Goal: Task Accomplishment & Management: Manage account settings

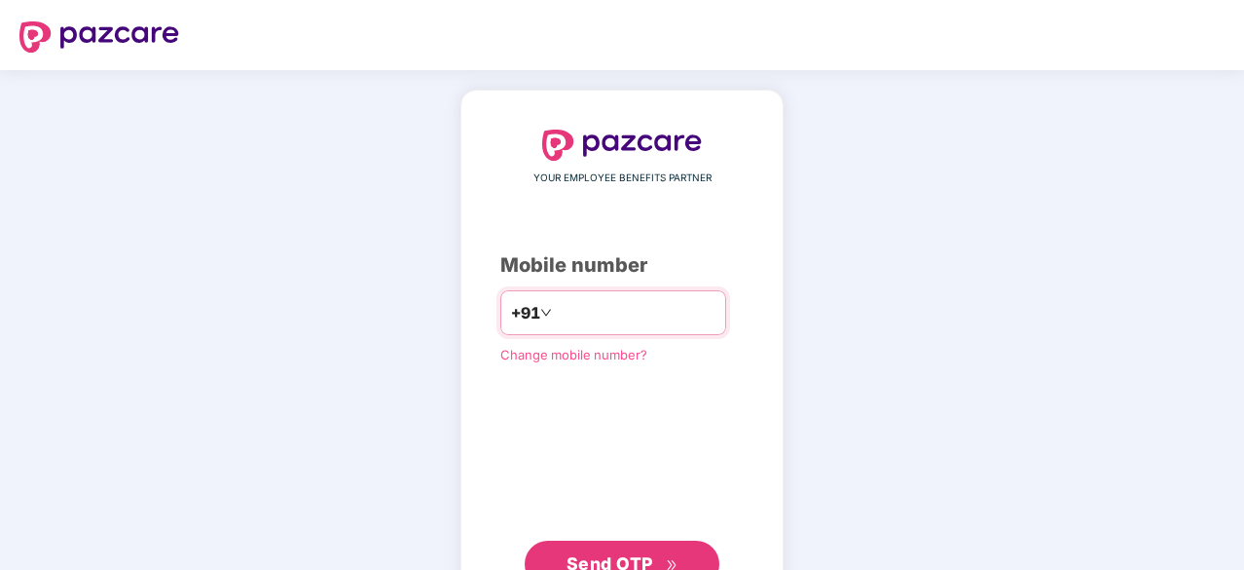
type input "**********"
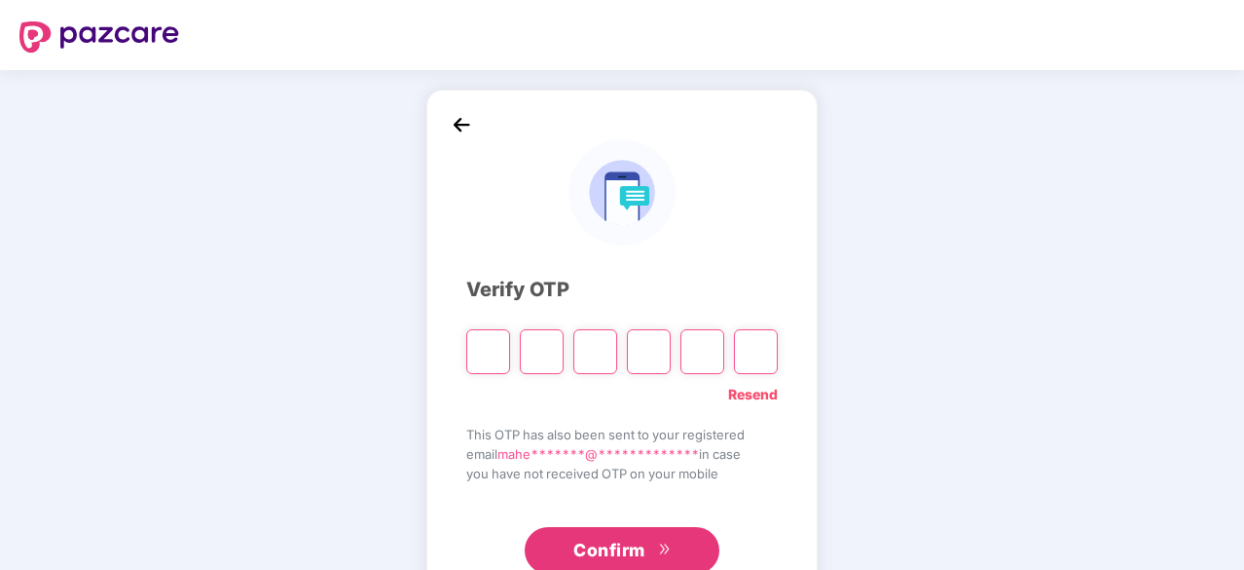
type input "*"
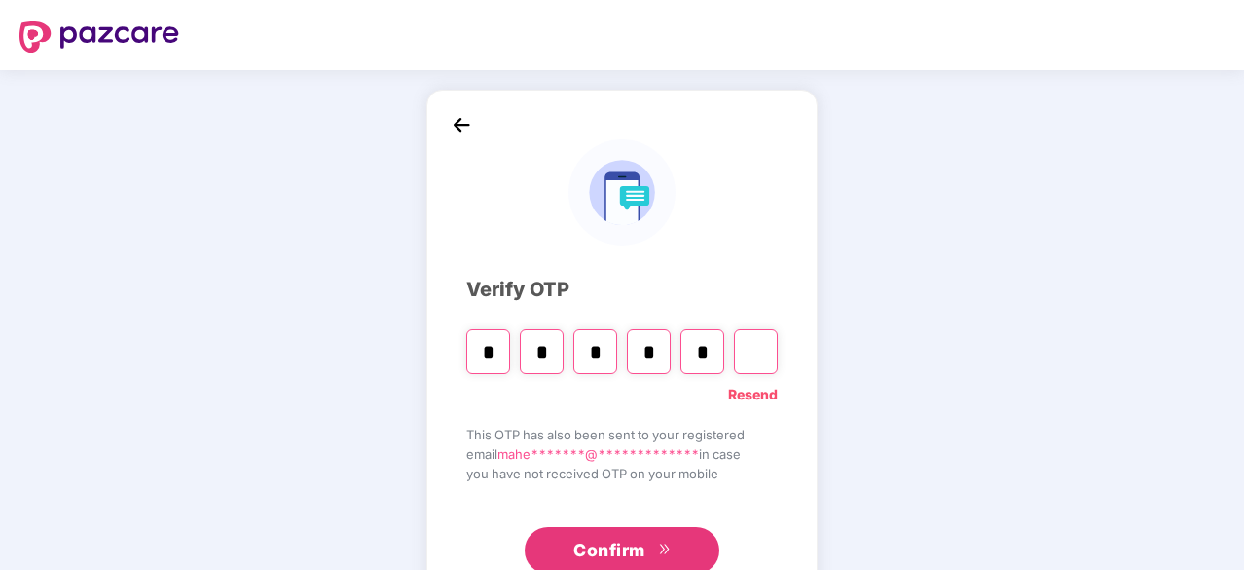
type input "*"
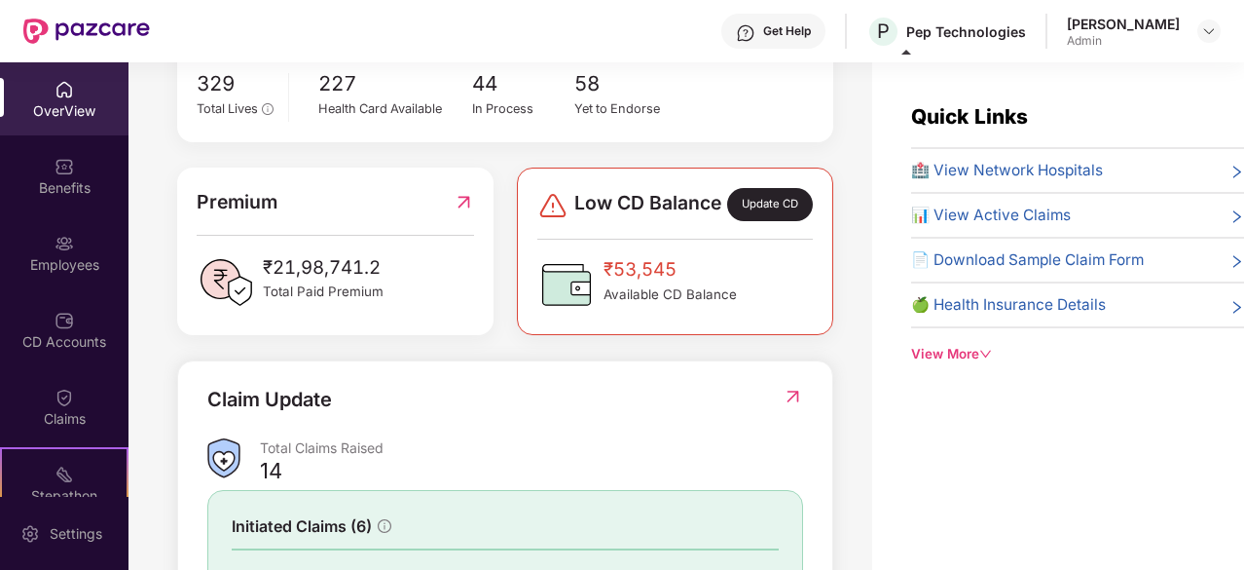
scroll to position [632, 0]
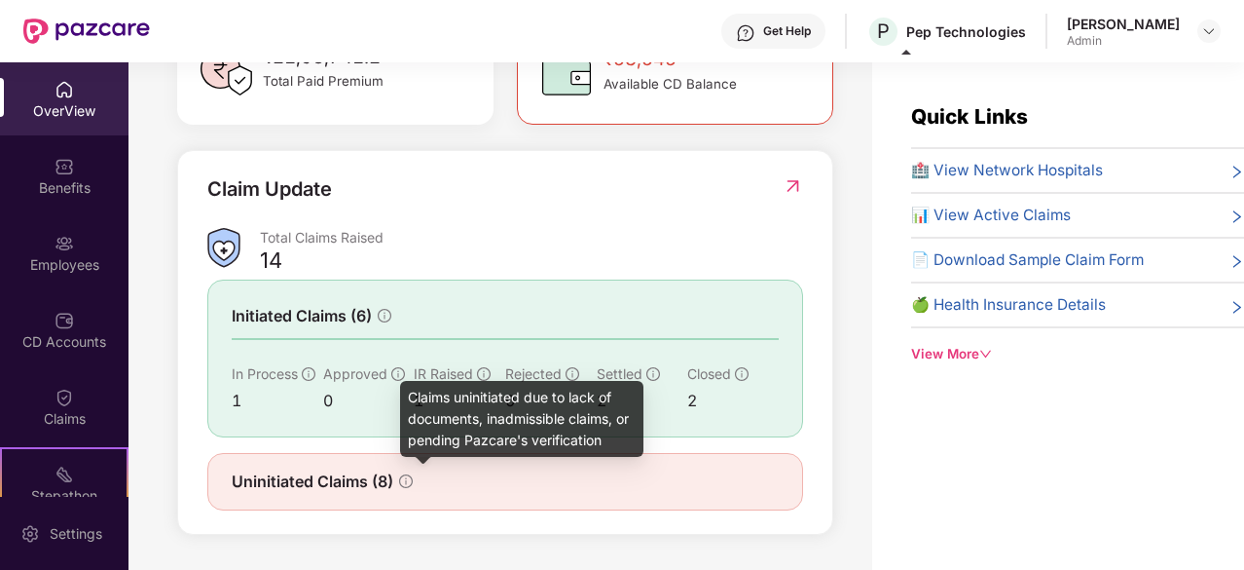
click at [407, 478] on icon "info-circle" at bounding box center [406, 480] width 2 height 7
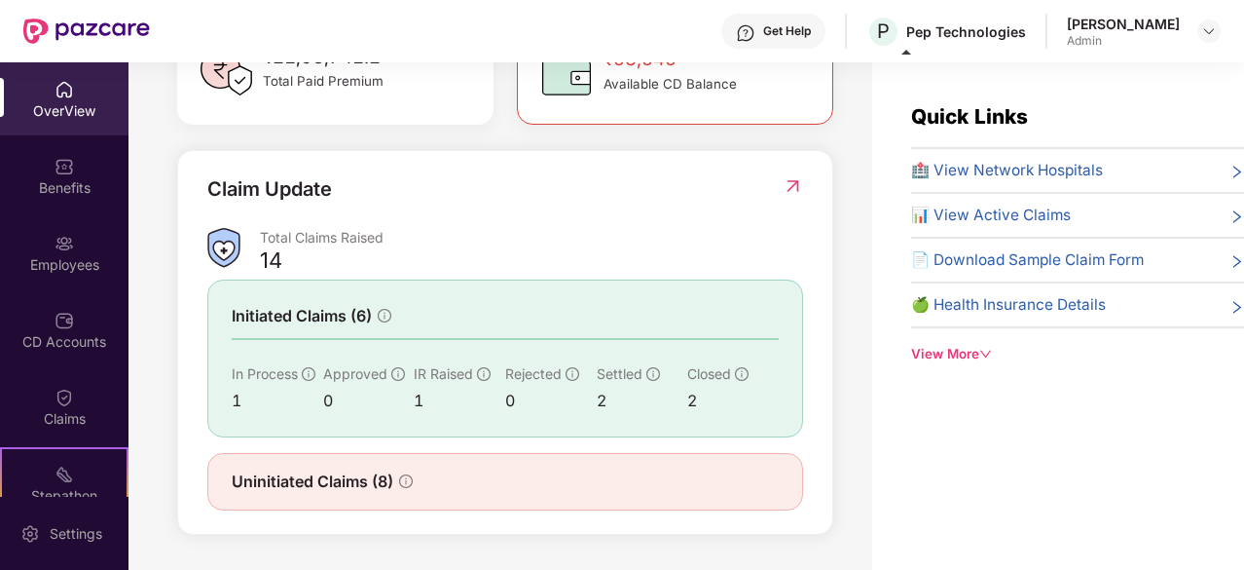
click at [338, 495] on div "Uninitiated Claims (8)" at bounding box center [505, 481] width 596 height 57
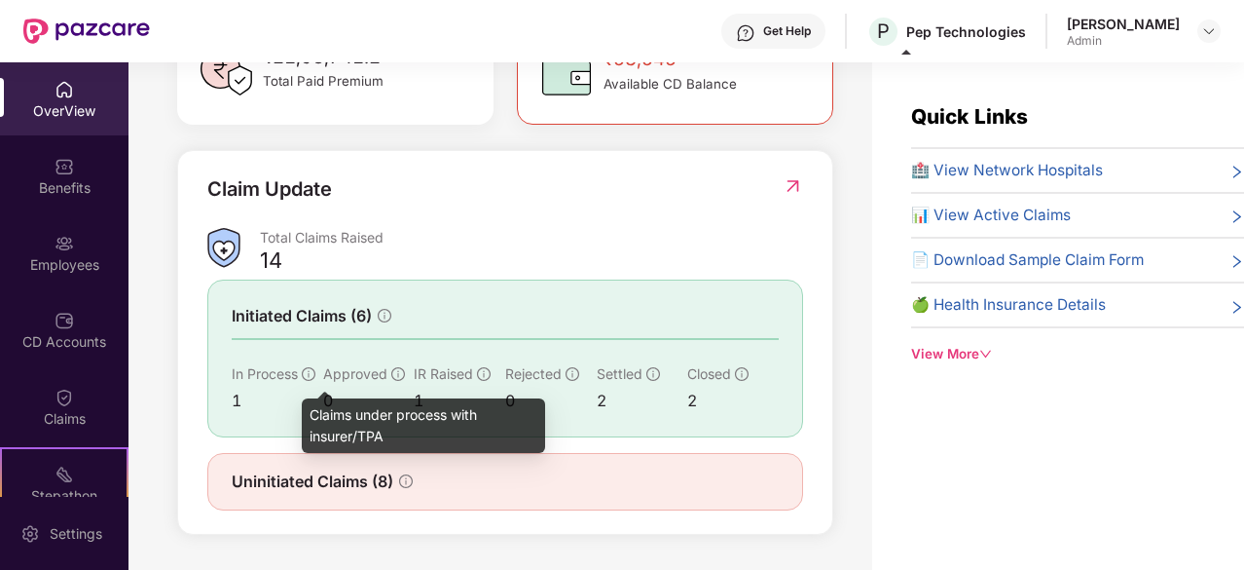
click at [305, 373] on icon "info-circle" at bounding box center [309, 374] width 14 height 14
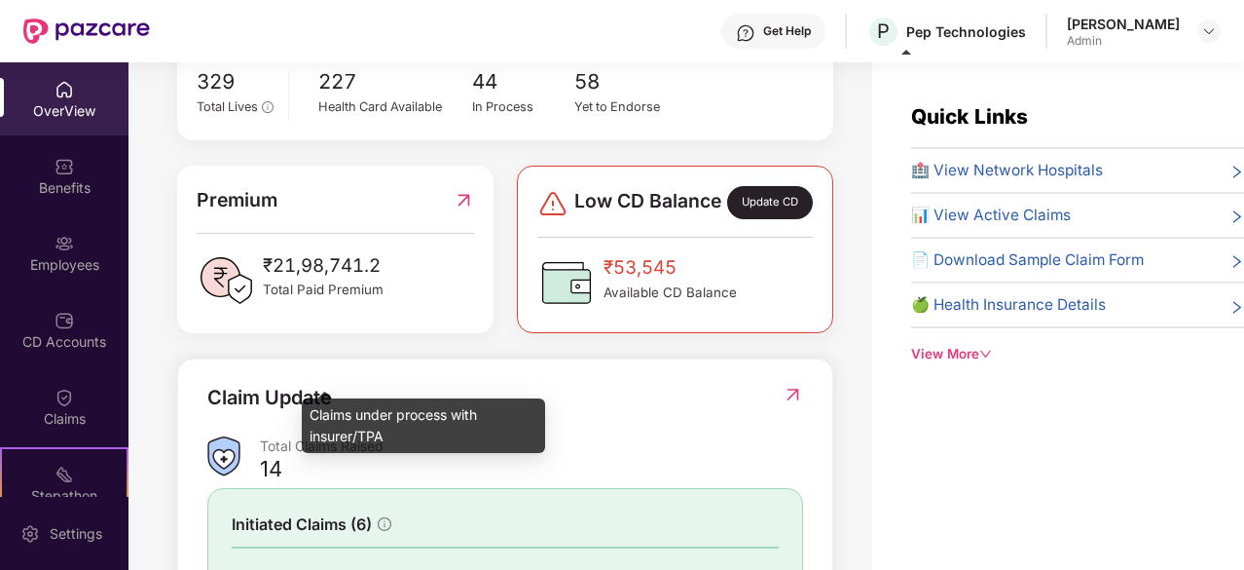
scroll to position [402, 0]
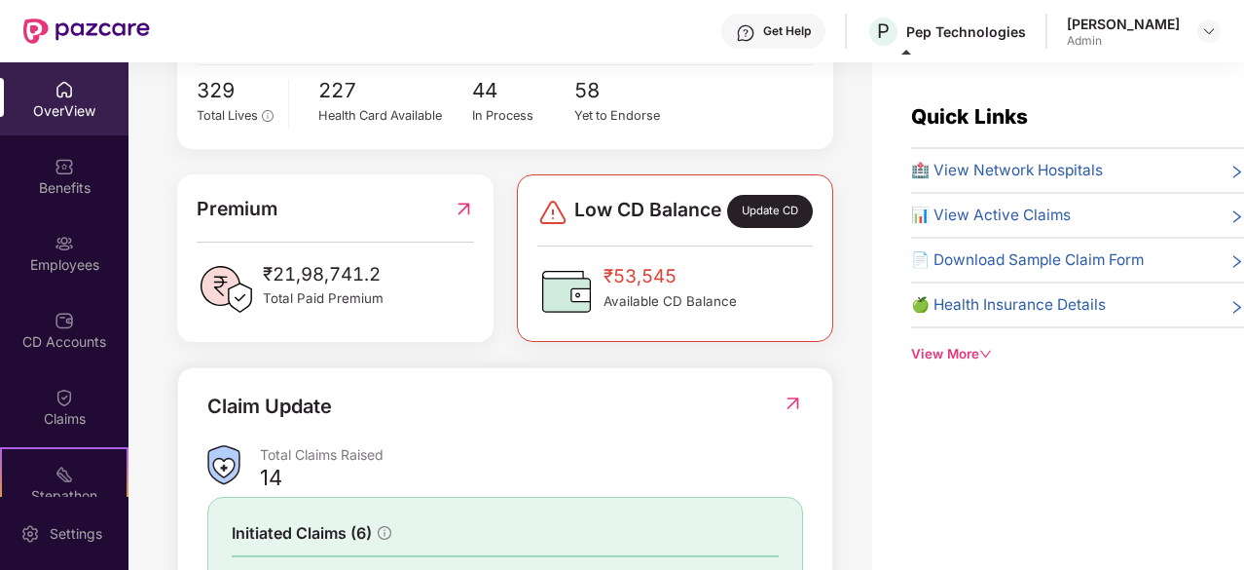
click at [793, 413] on img at bounding box center [793, 402] width 20 height 19
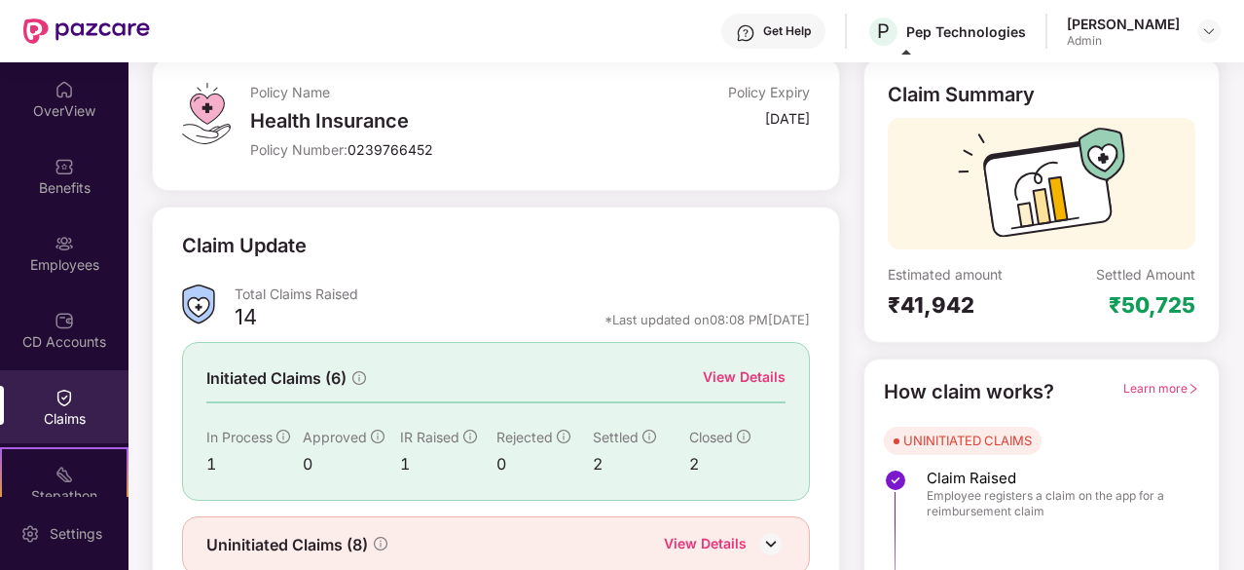
scroll to position [191, 0]
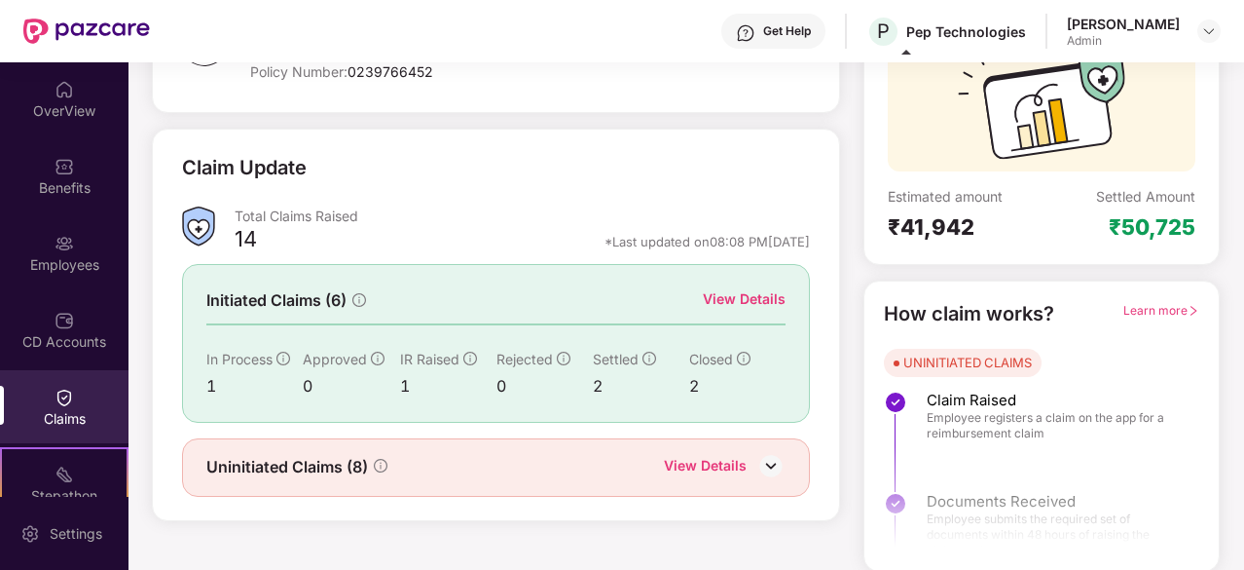
click at [734, 297] on div "View Details" at bounding box center [744, 298] width 83 height 21
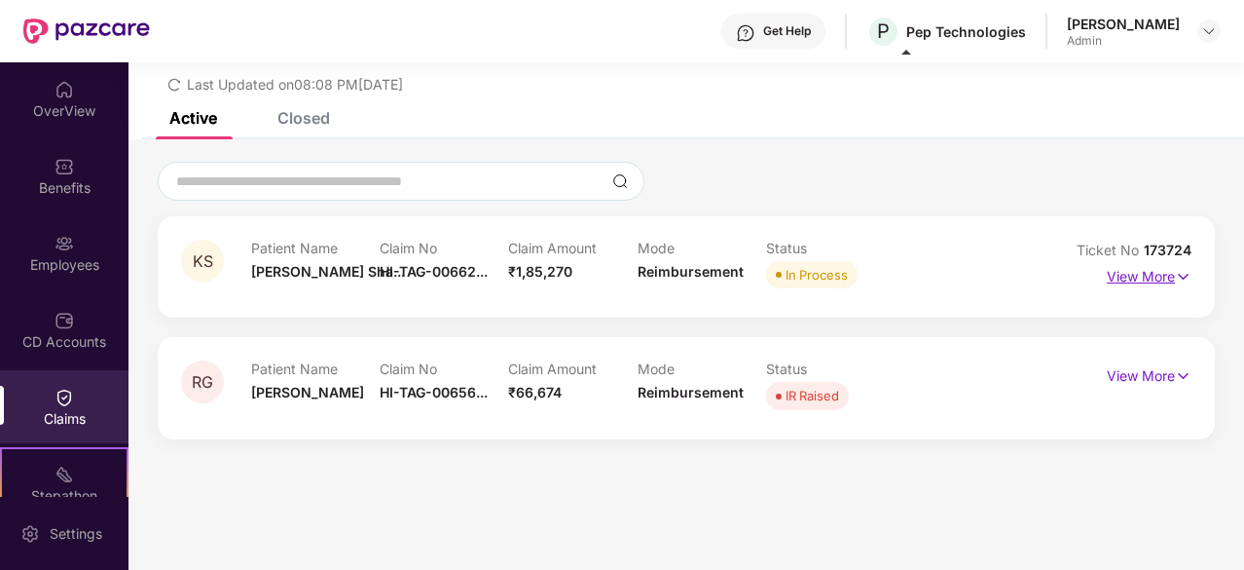
click at [1164, 273] on p "View More" at bounding box center [1149, 274] width 85 height 26
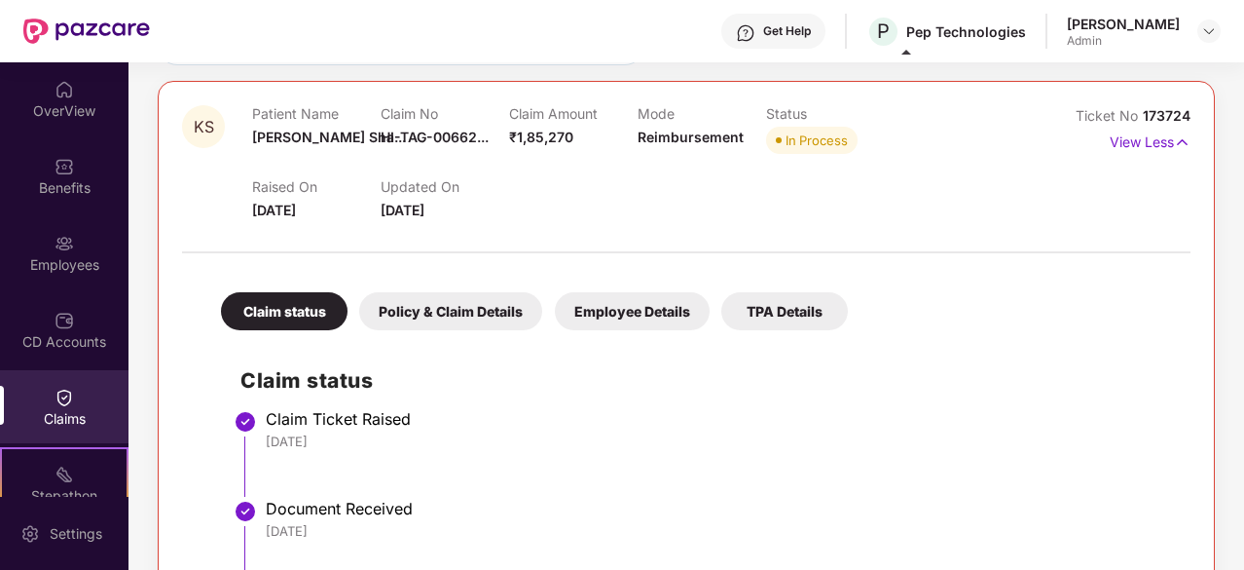
scroll to position [197, 0]
click at [672, 309] on div "Employee Details" at bounding box center [632, 312] width 155 height 38
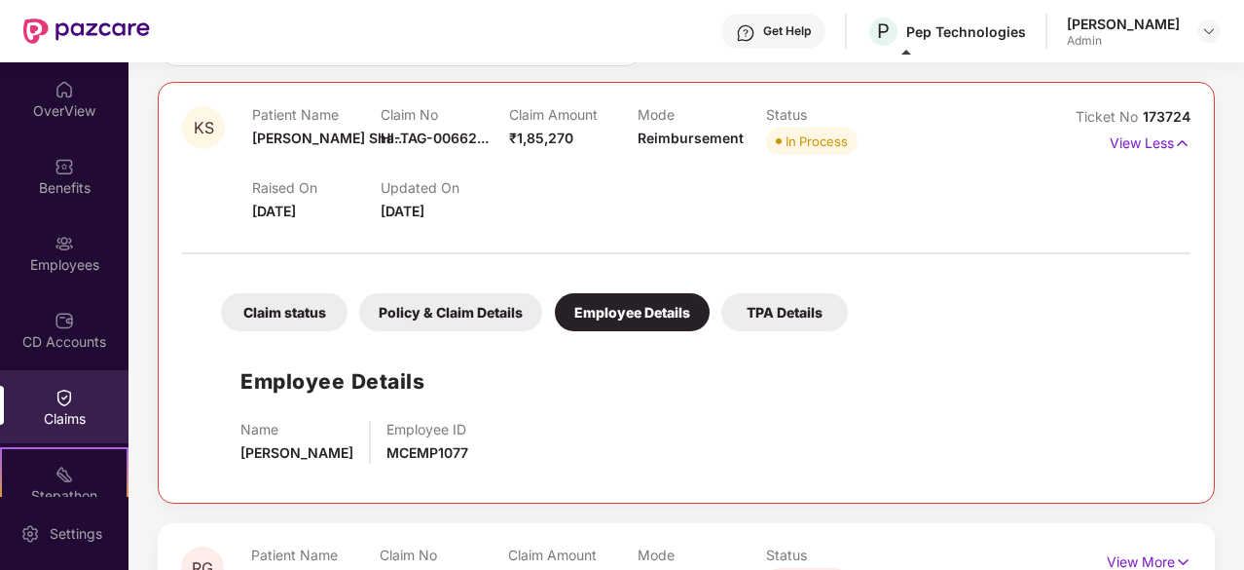
scroll to position [227, 0]
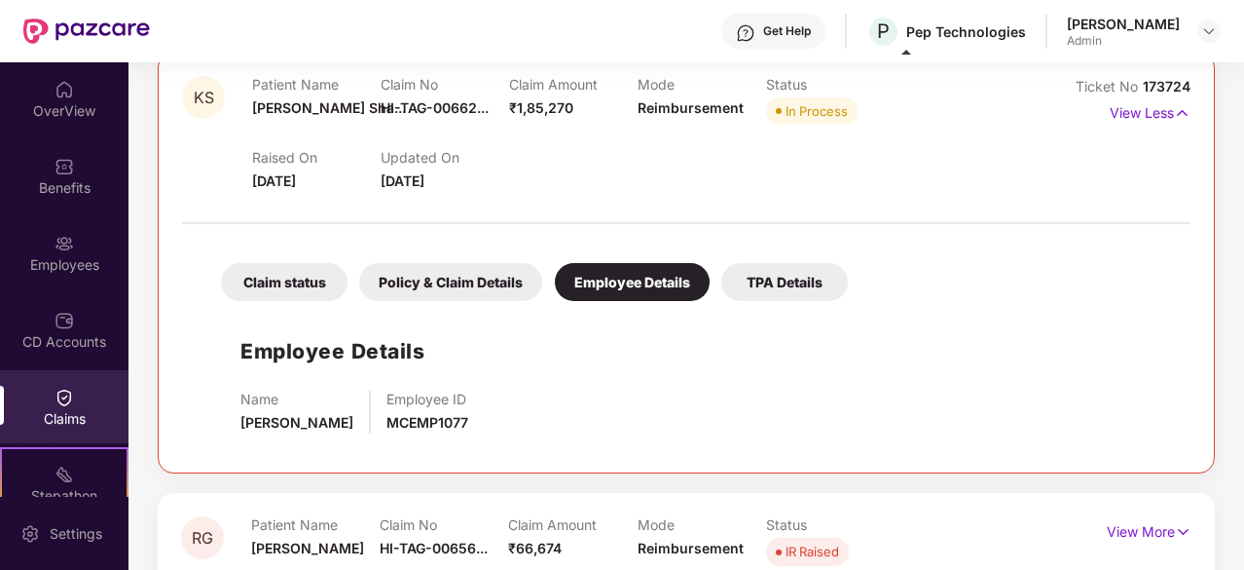
click at [760, 277] on div "TPA Details" at bounding box center [784, 282] width 127 height 38
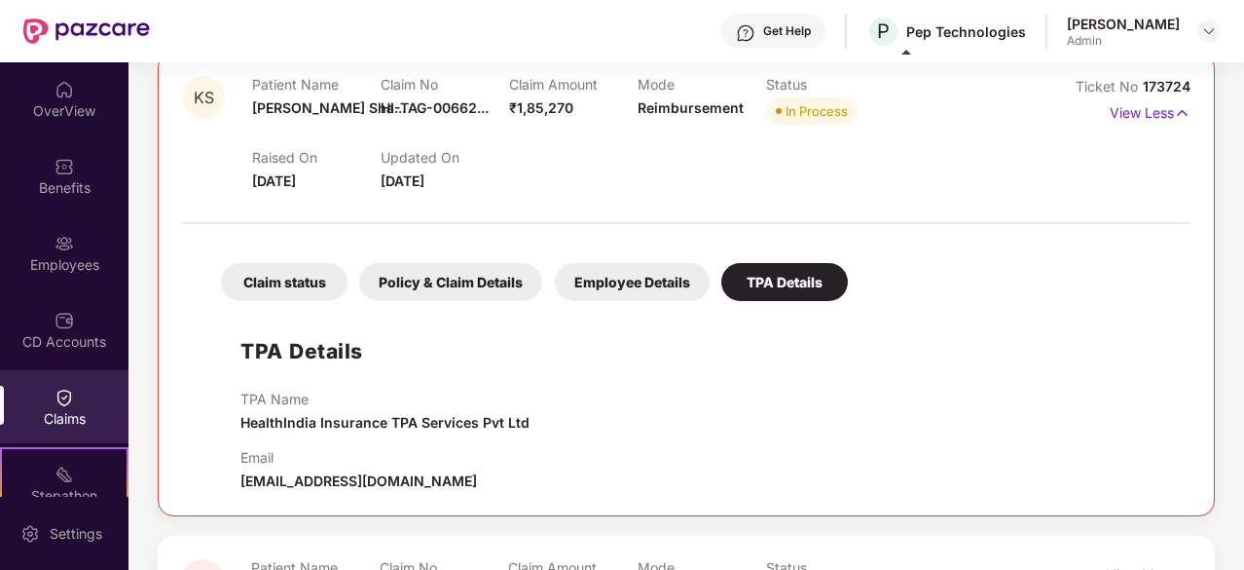
click at [502, 283] on div "Policy & Claim Details" at bounding box center [450, 282] width 183 height 38
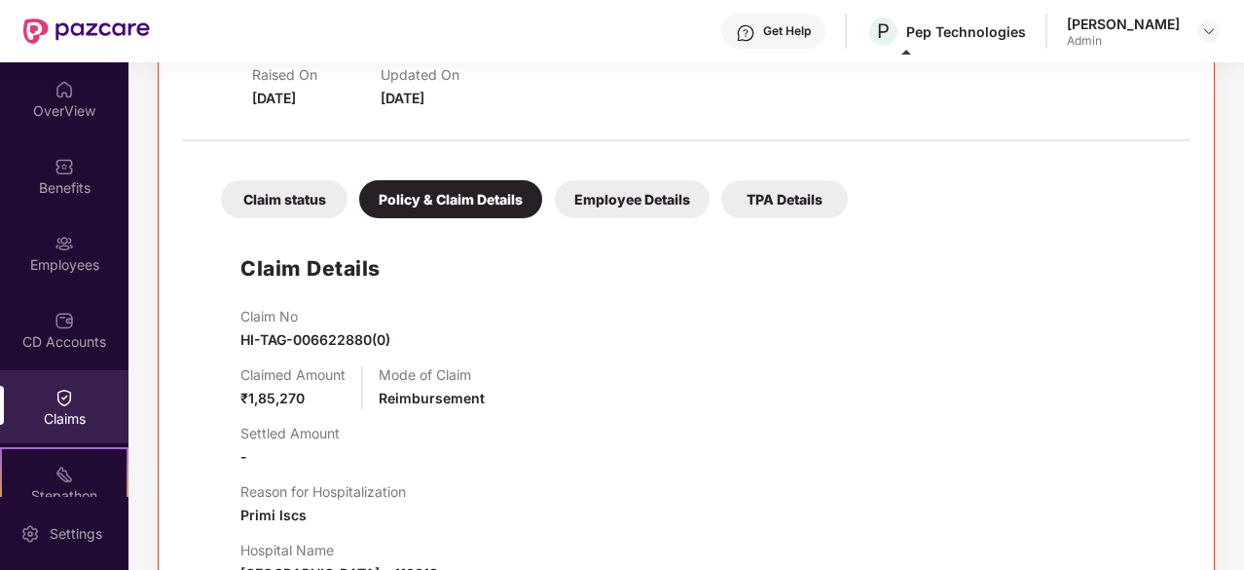
scroll to position [290, 0]
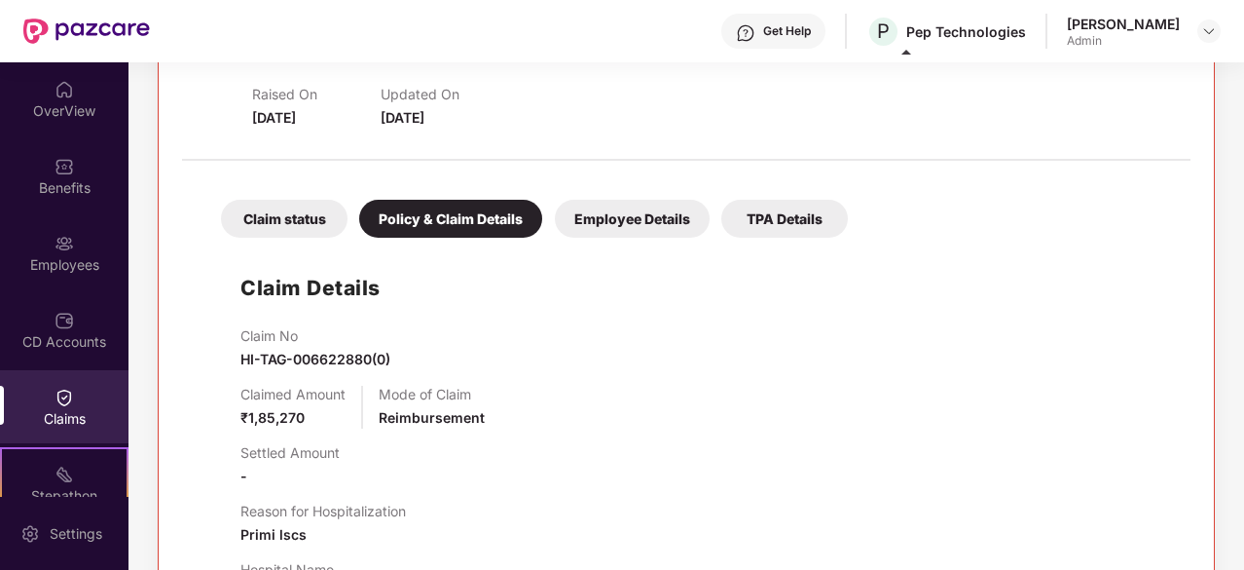
click at [306, 225] on div "Claim status" at bounding box center [284, 219] width 127 height 38
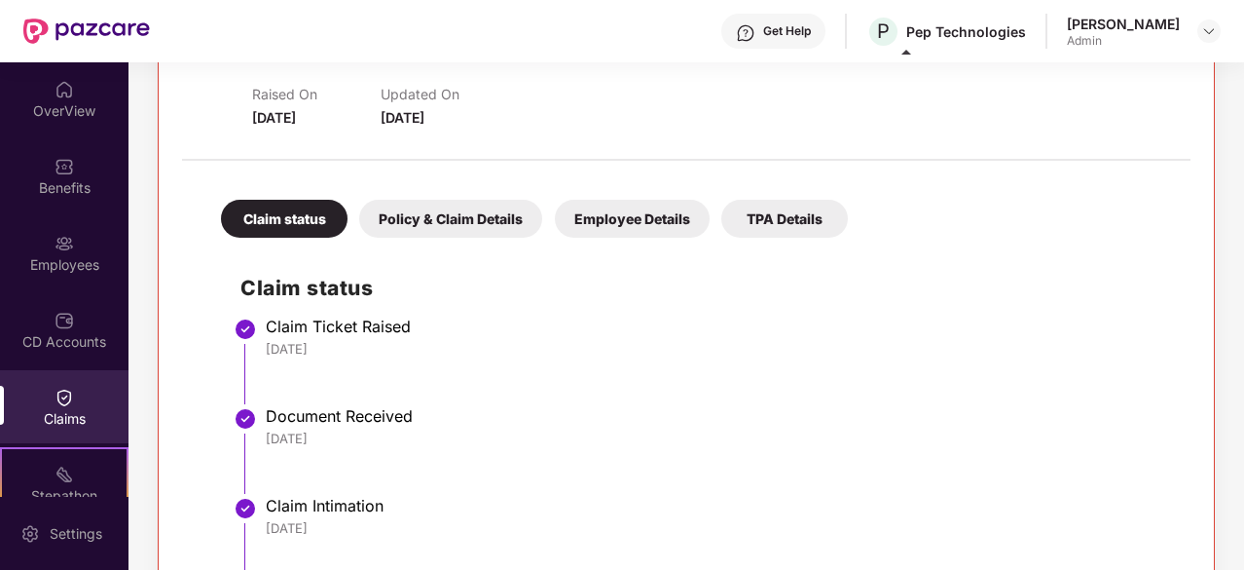
scroll to position [0, 0]
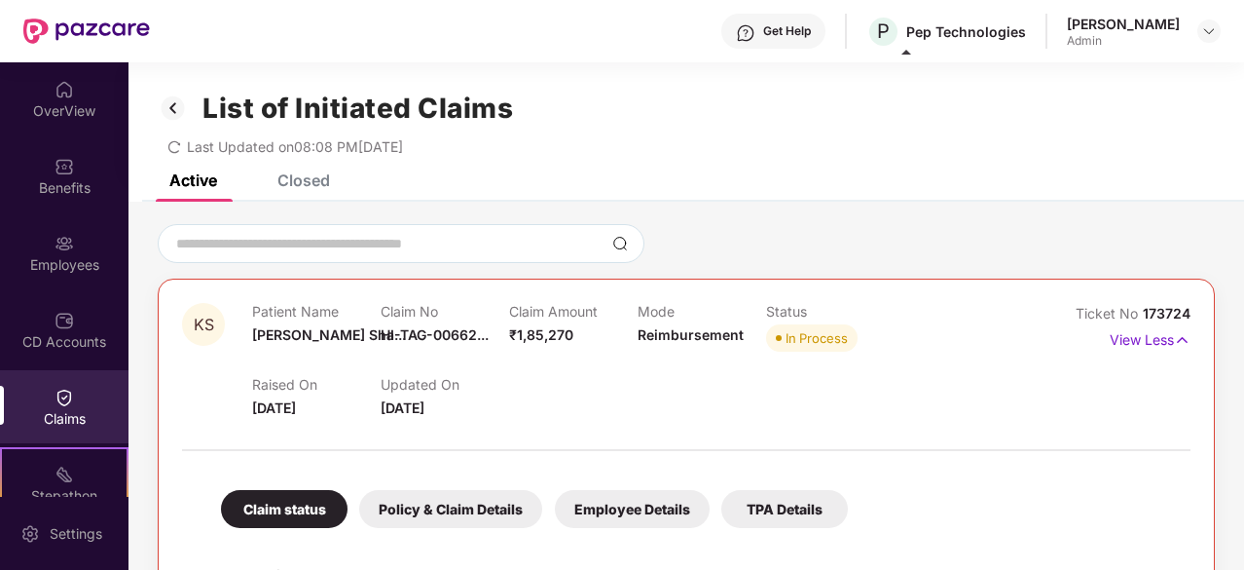
click at [300, 180] on div "Closed" at bounding box center [303, 179] width 53 height 19
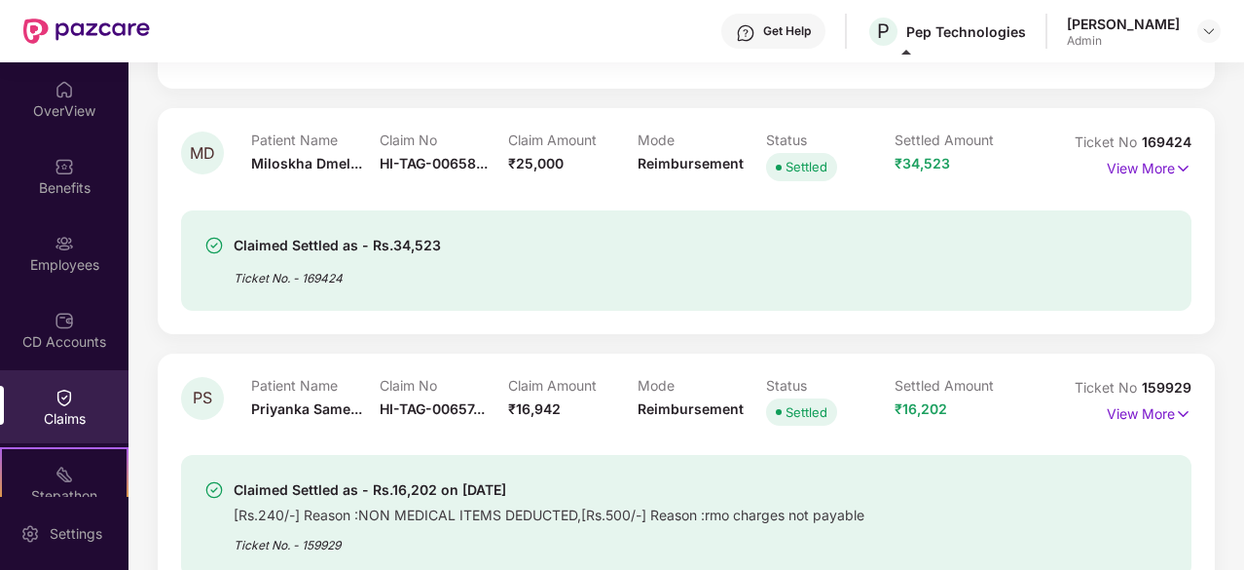
scroll to position [292, 0]
click at [1164, 166] on p "View More" at bounding box center [1149, 165] width 85 height 26
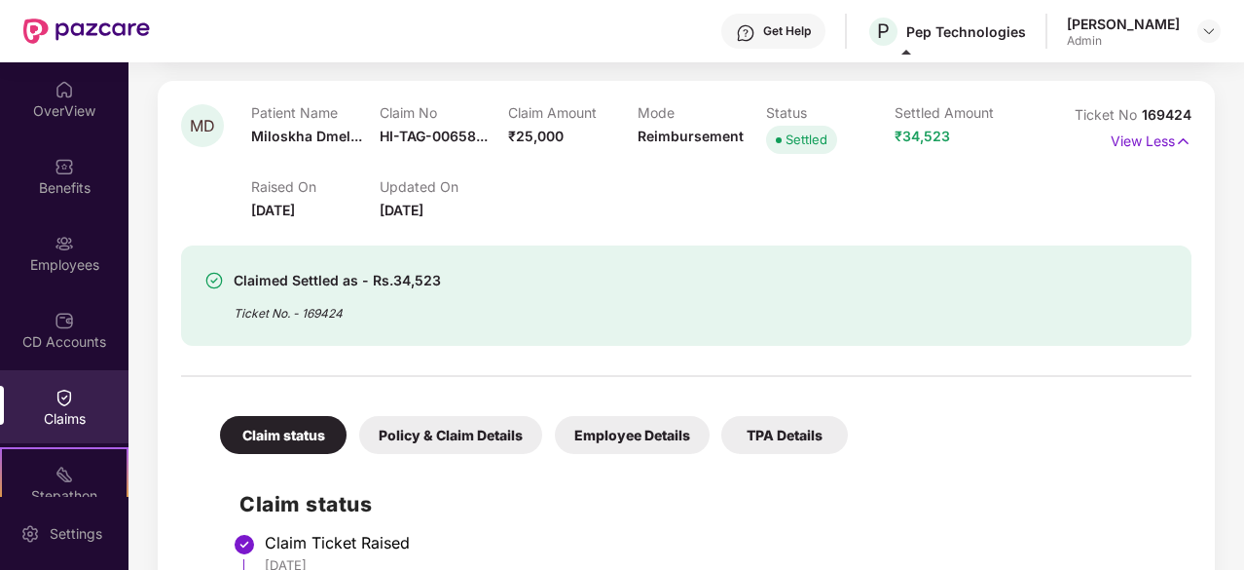
scroll to position [319, 0]
click at [463, 418] on div "Policy & Claim Details" at bounding box center [450, 434] width 183 height 38
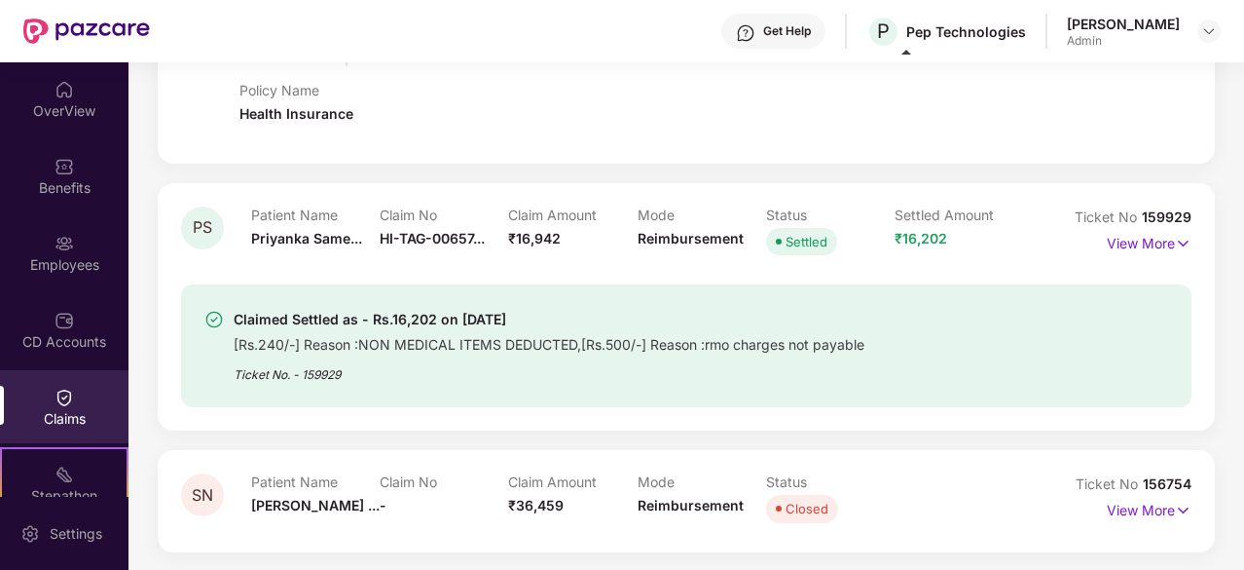
scroll to position [1203, 0]
click at [1142, 242] on p "View More" at bounding box center [1149, 241] width 85 height 26
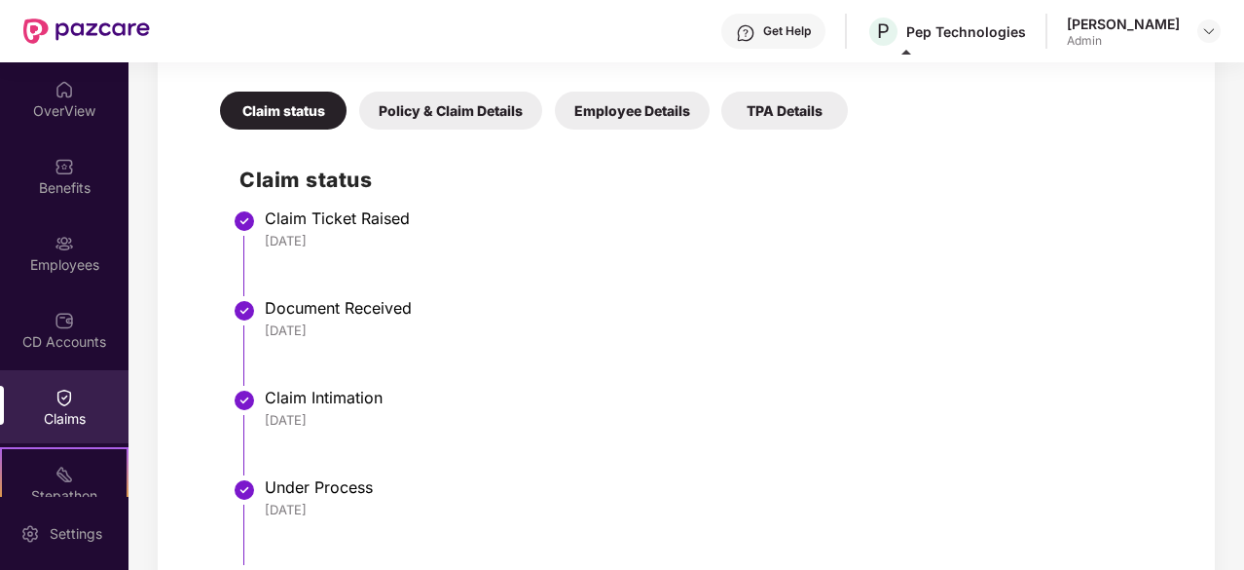
scroll to position [1649, 0]
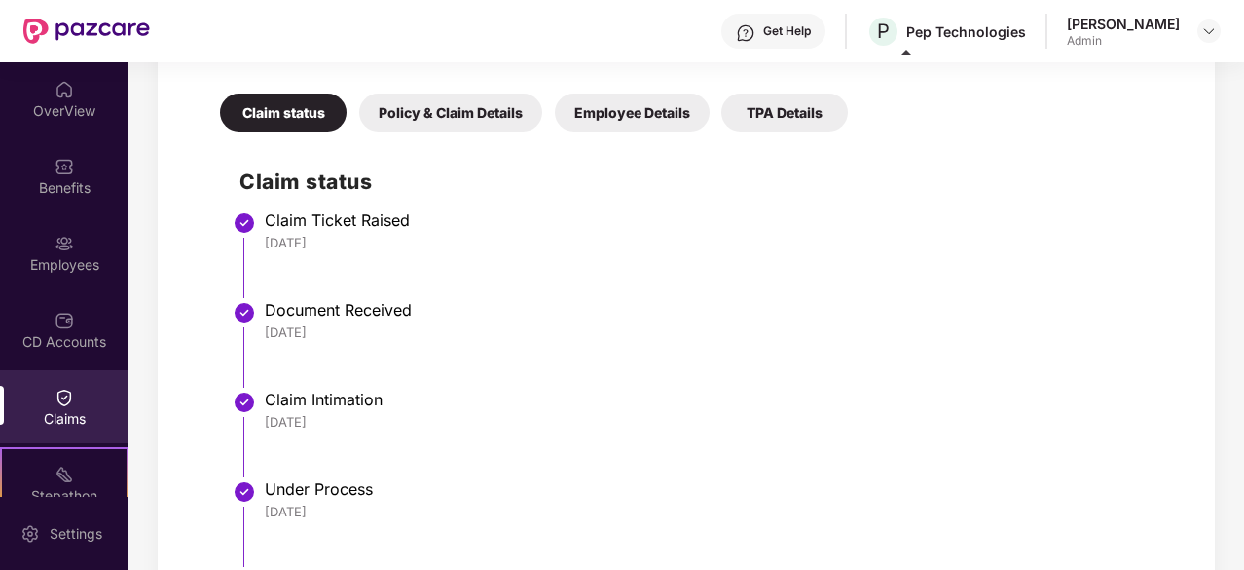
click at [499, 96] on div "Policy & Claim Details" at bounding box center [450, 112] width 183 height 38
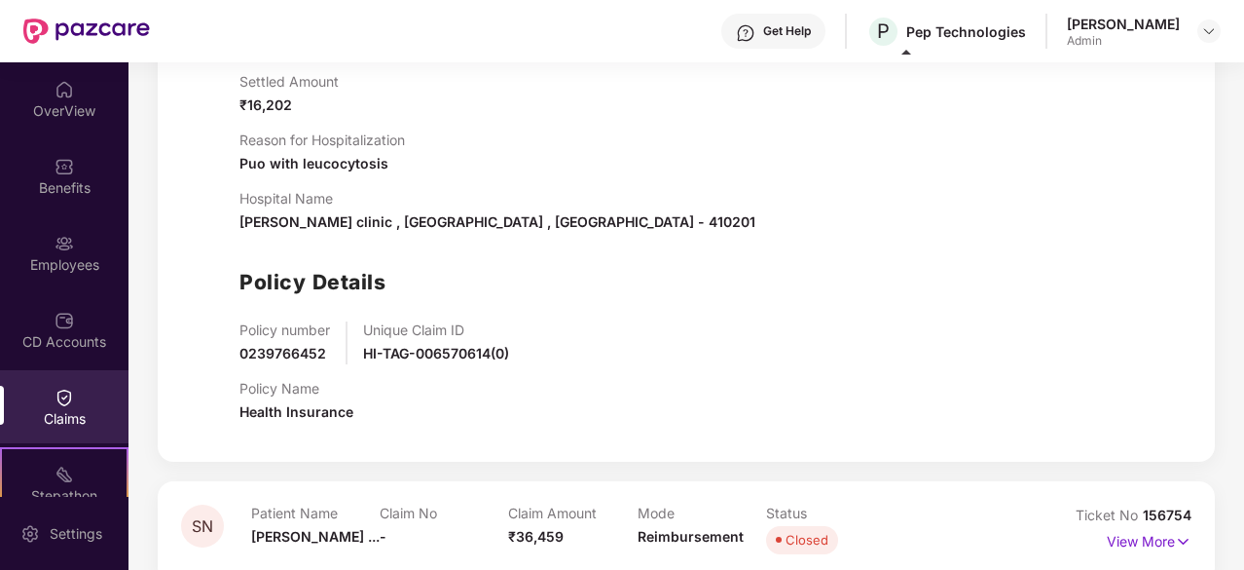
scroll to position [1945, 0]
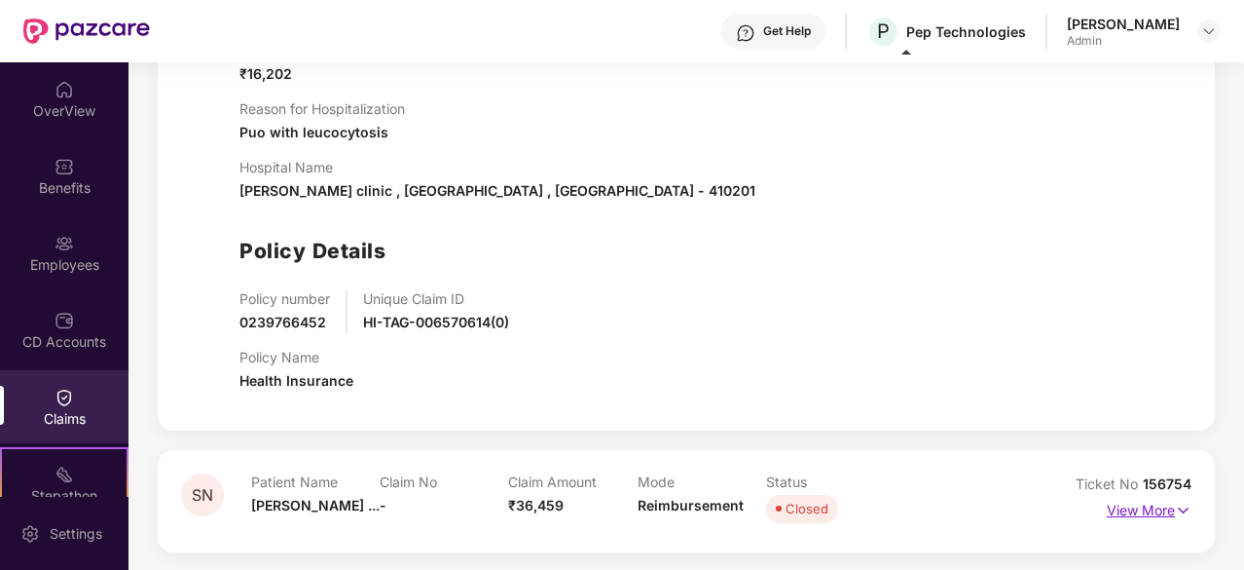
click at [1129, 501] on p "View More" at bounding box center [1149, 508] width 85 height 26
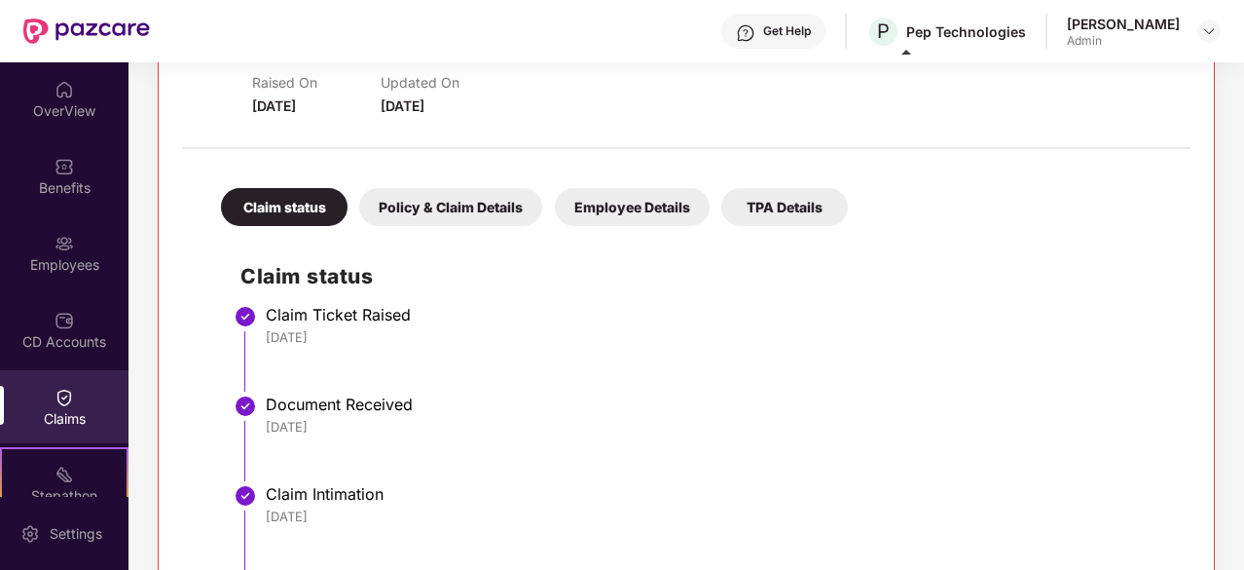
scroll to position [2423, 0]
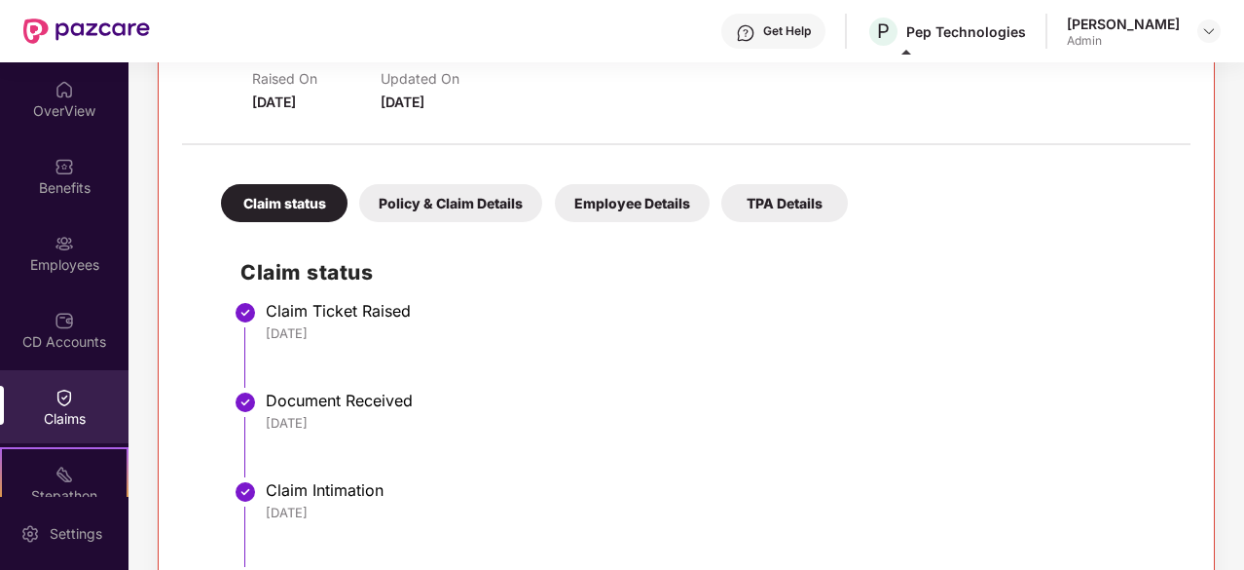
click at [465, 203] on div "Policy & Claim Details" at bounding box center [450, 203] width 183 height 38
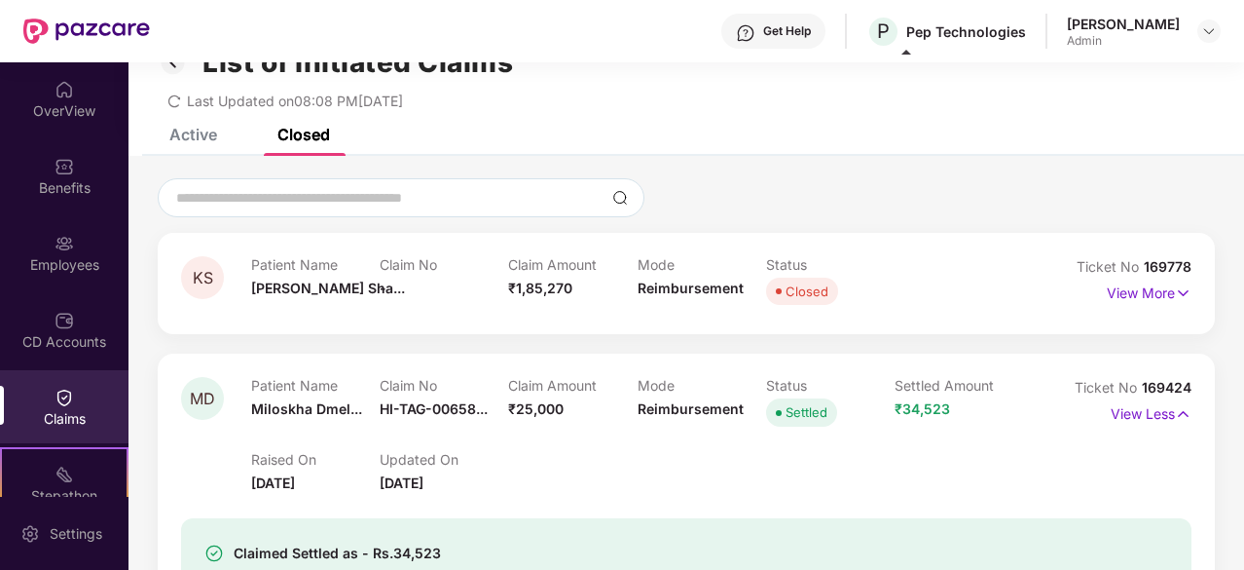
scroll to position [0, 0]
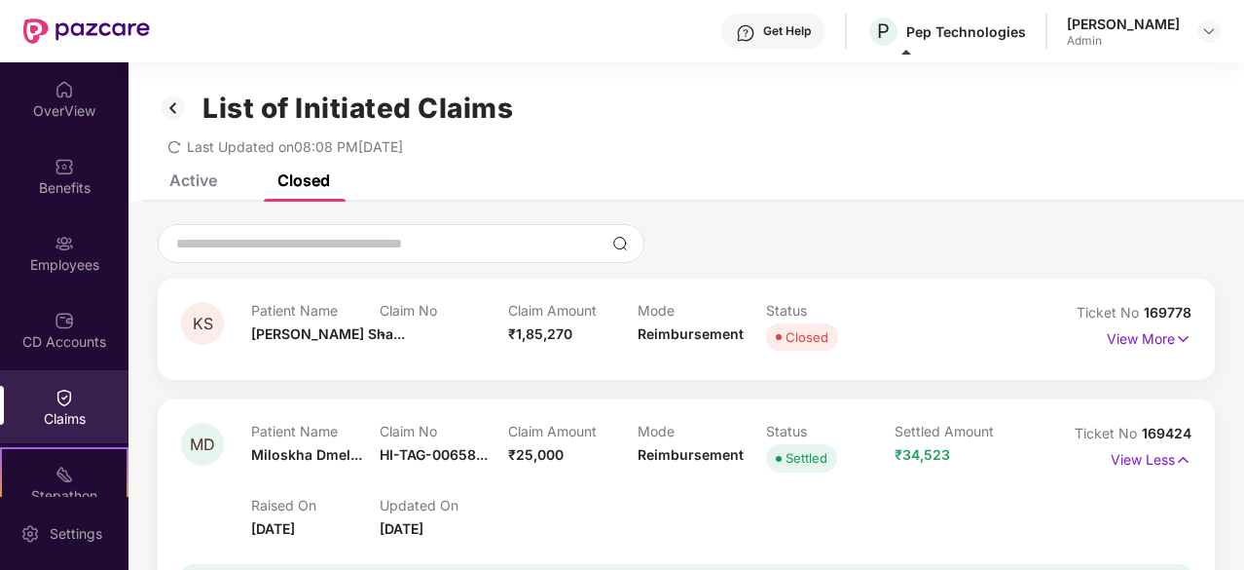
click at [172, 106] on img at bounding box center [173, 108] width 31 height 33
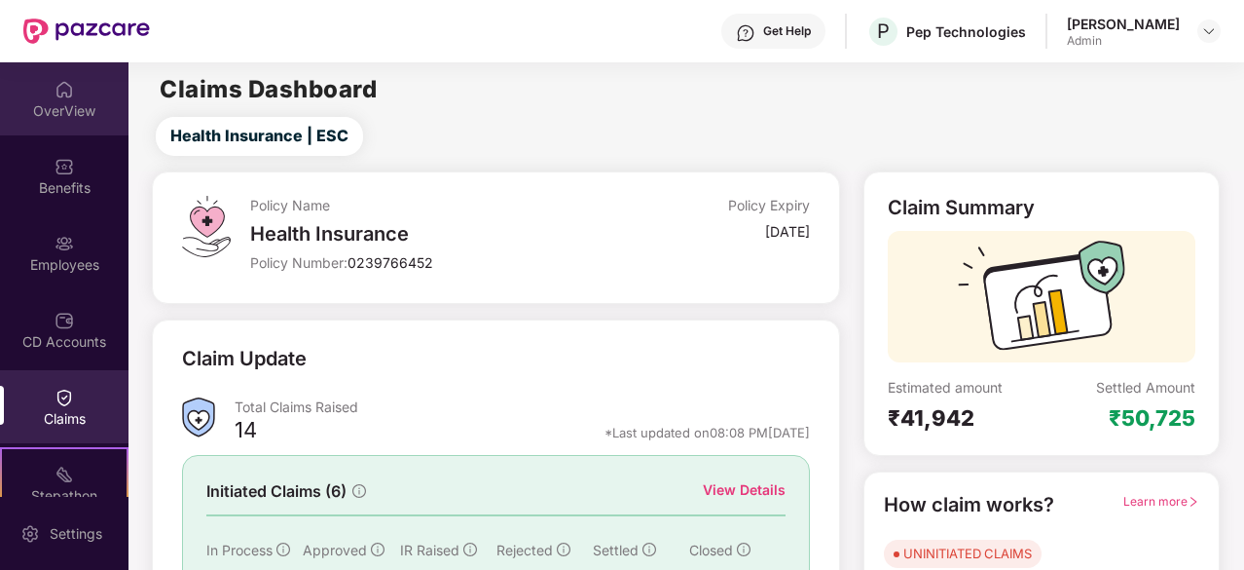
click at [70, 99] on div "OverView" at bounding box center [64, 98] width 129 height 73
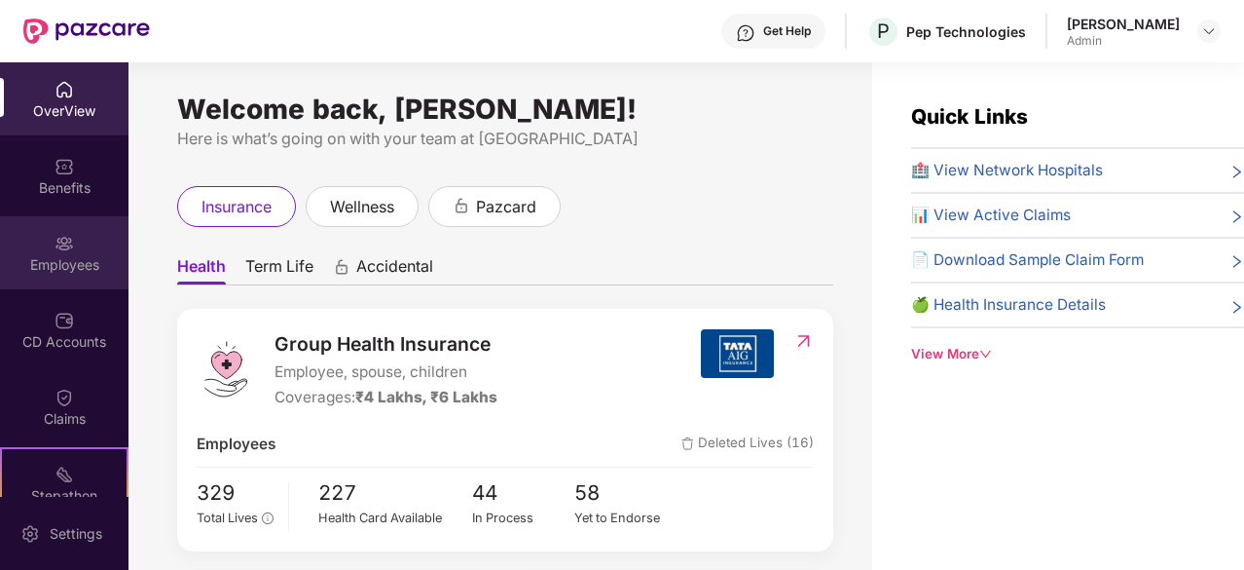
click at [96, 260] on div "Employees" at bounding box center [64, 264] width 129 height 19
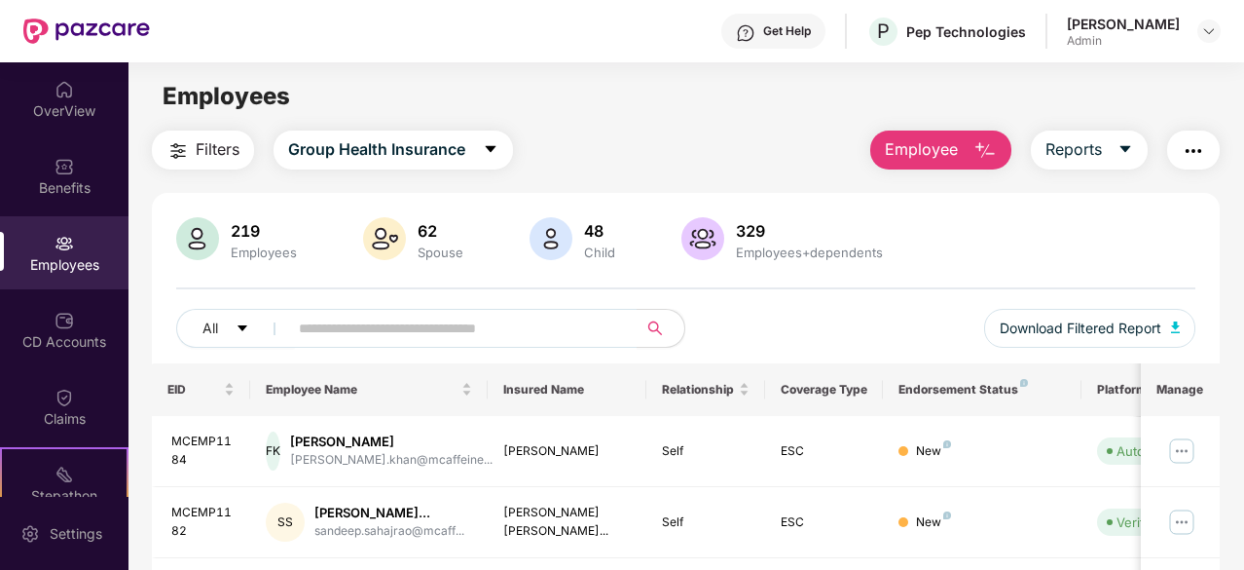
click at [905, 151] on span "Employee" at bounding box center [921, 149] width 73 height 24
click at [664, 158] on div "Filters Group Health Insurance Employee Reports" at bounding box center [686, 149] width 1068 height 39
click at [418, 322] on input "text" at bounding box center [455, 328] width 313 height 29
type input "*"
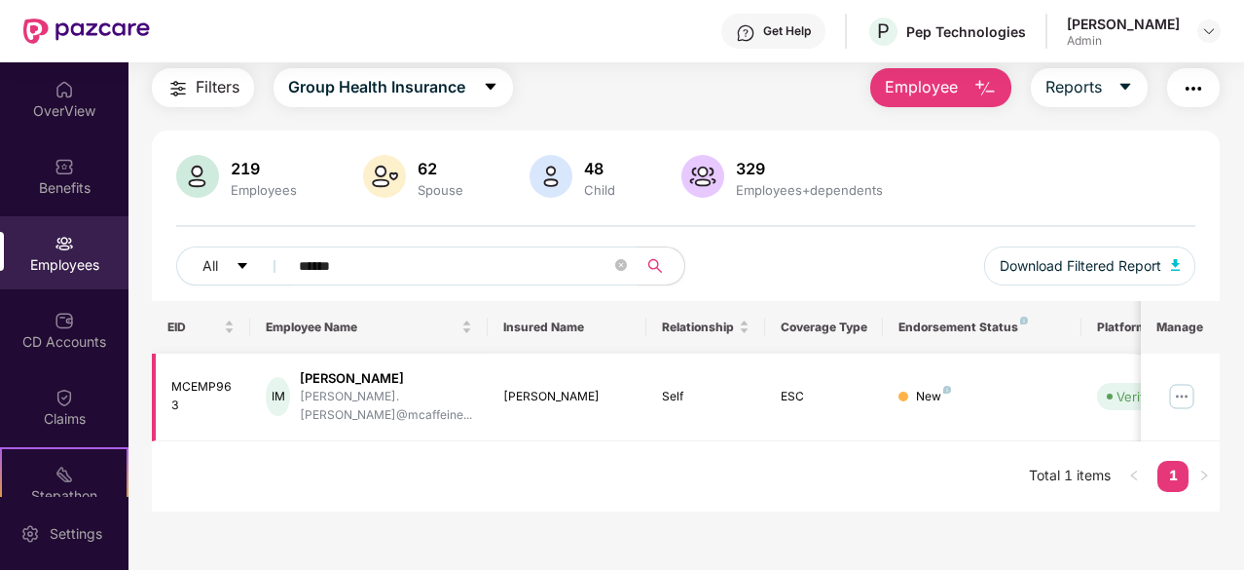
type input "******"
click at [1187, 385] on img at bounding box center [1181, 396] width 31 height 31
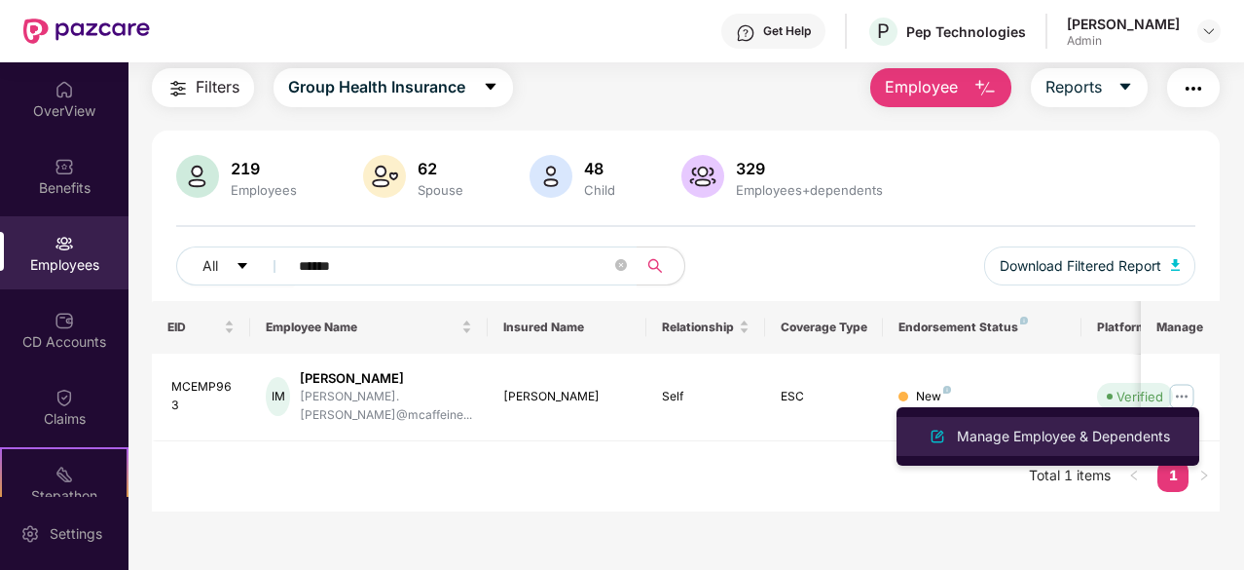
click at [976, 434] on div "Manage Employee & Dependents" at bounding box center [1063, 435] width 221 height 21
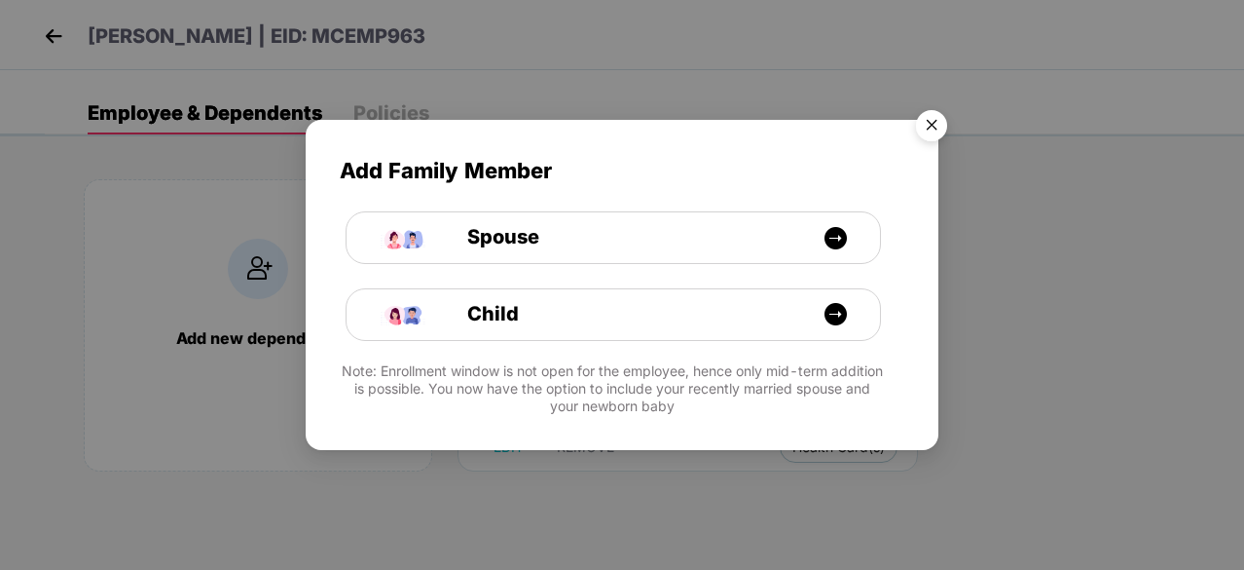
click at [936, 118] on img "Close" at bounding box center [932, 128] width 55 height 55
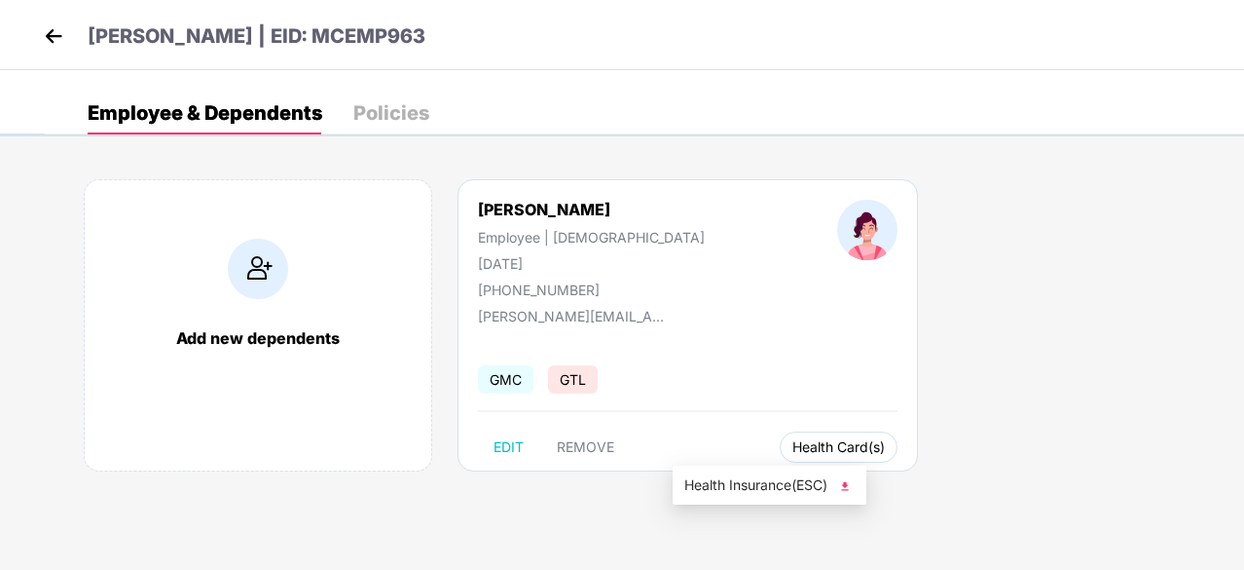
click at [793, 442] on span "Health Card(s)" at bounding box center [839, 447] width 92 height 10
click at [574, 443] on span "REMOVE" at bounding box center [585, 447] width 57 height 16
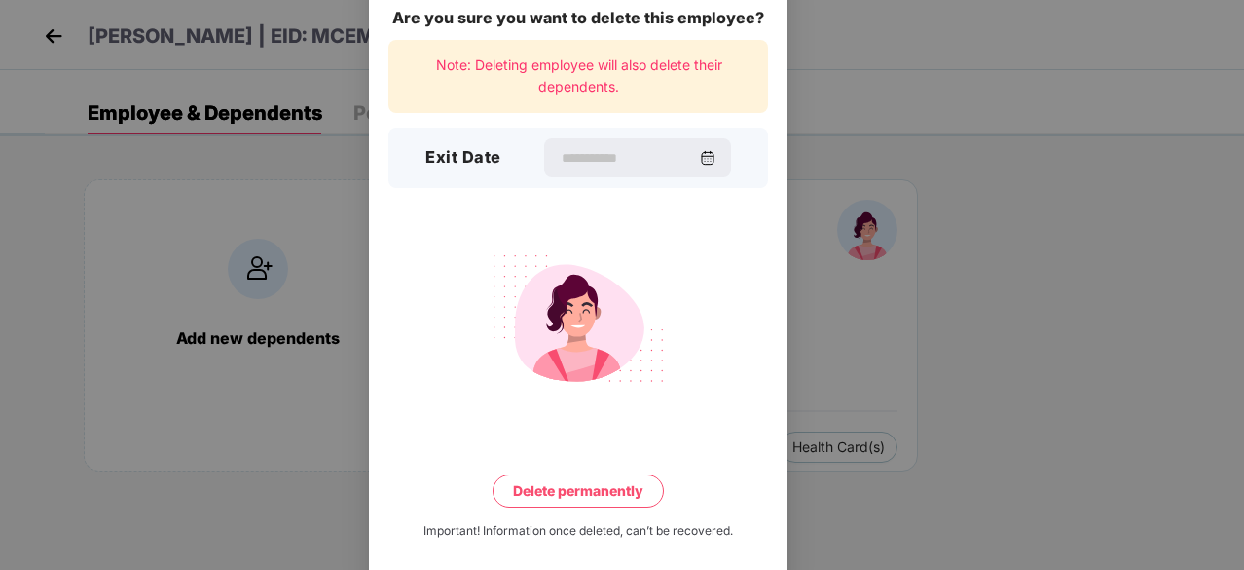
scroll to position [51, 0]
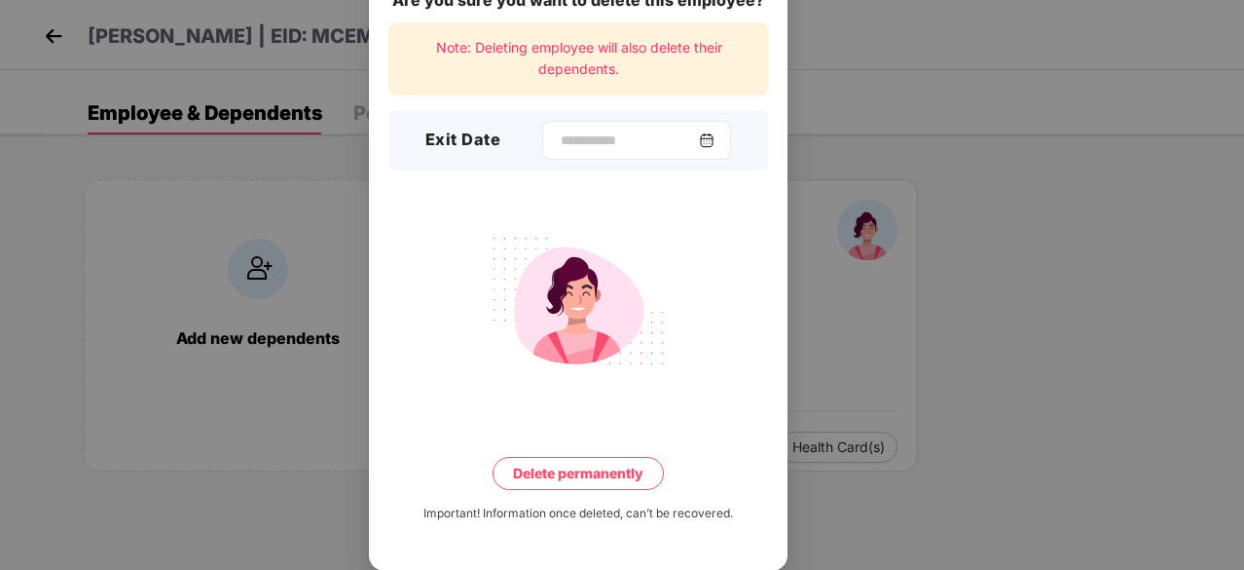
click at [715, 147] on img at bounding box center [707, 140] width 16 height 16
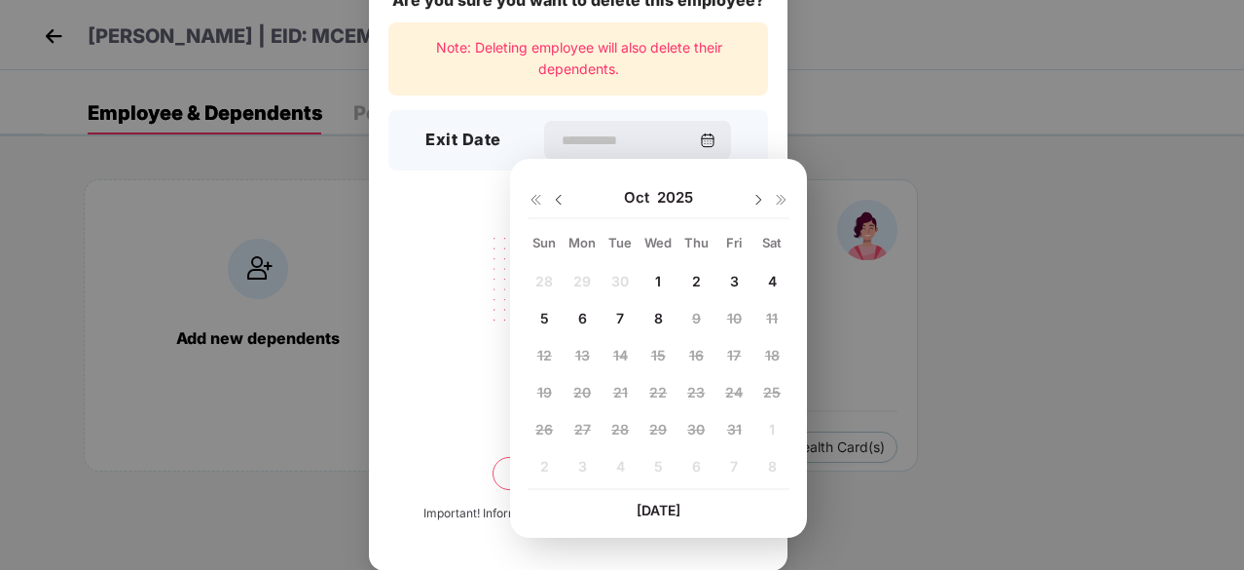
click at [550, 314] on div "5" at bounding box center [544, 317] width 29 height 29
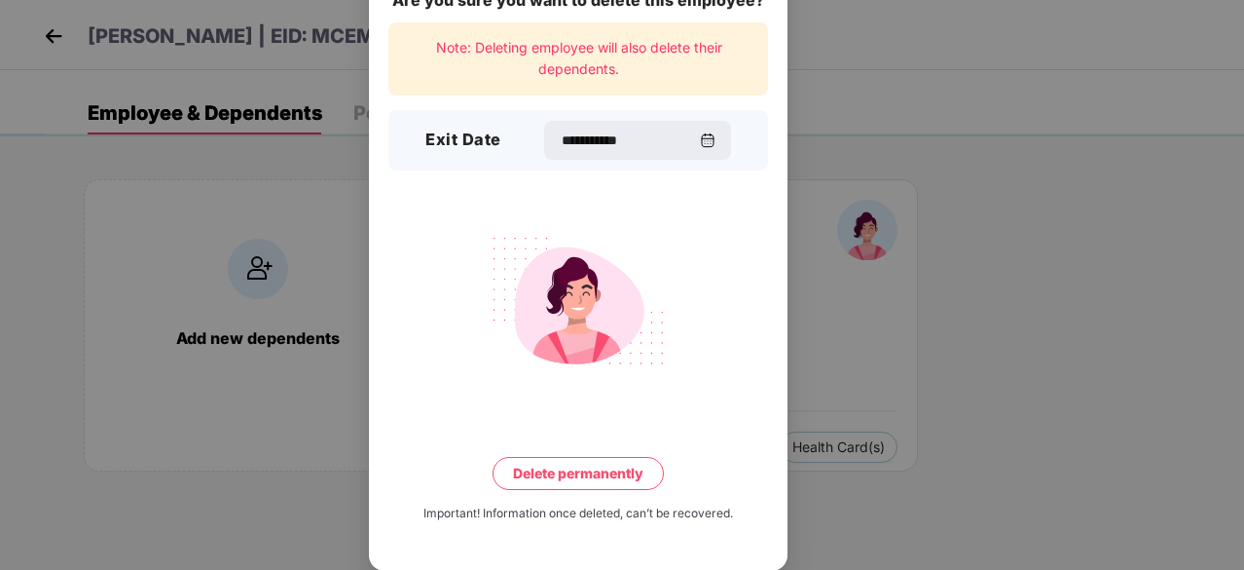
type input "**********"
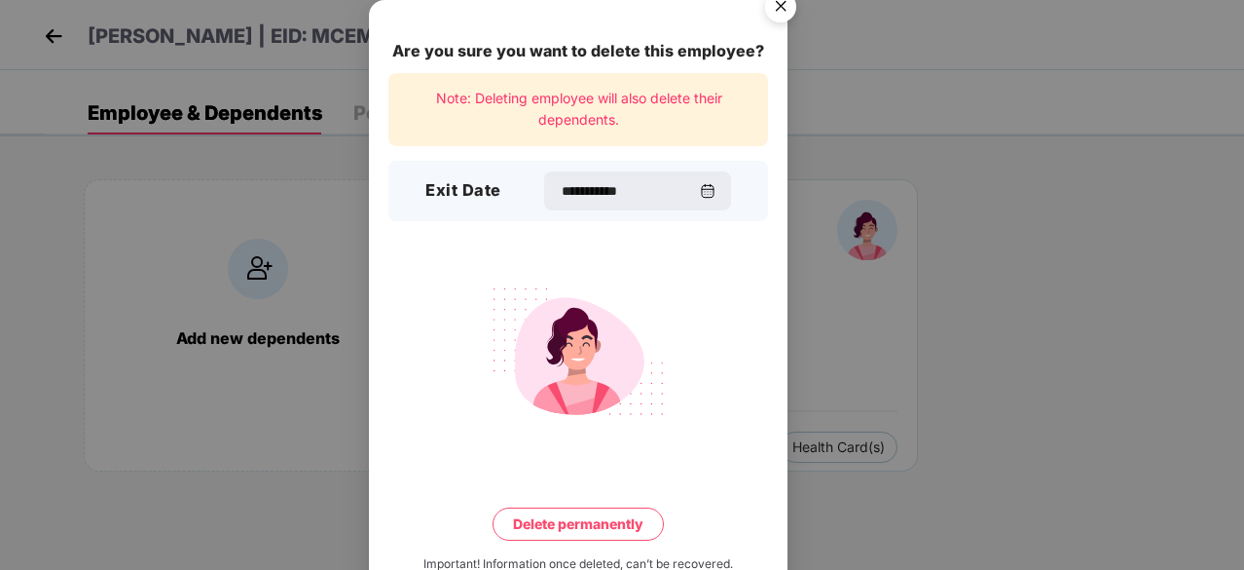
click at [782, 9] on img "Close" at bounding box center [781, 9] width 55 height 55
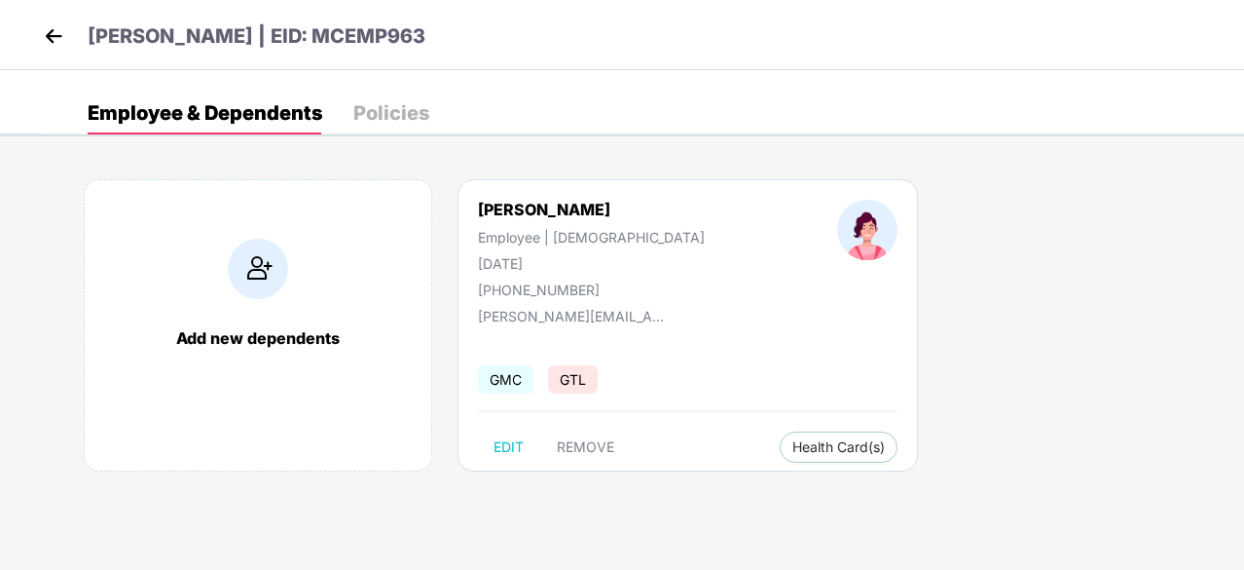
click at [53, 30] on img at bounding box center [53, 35] width 29 height 29
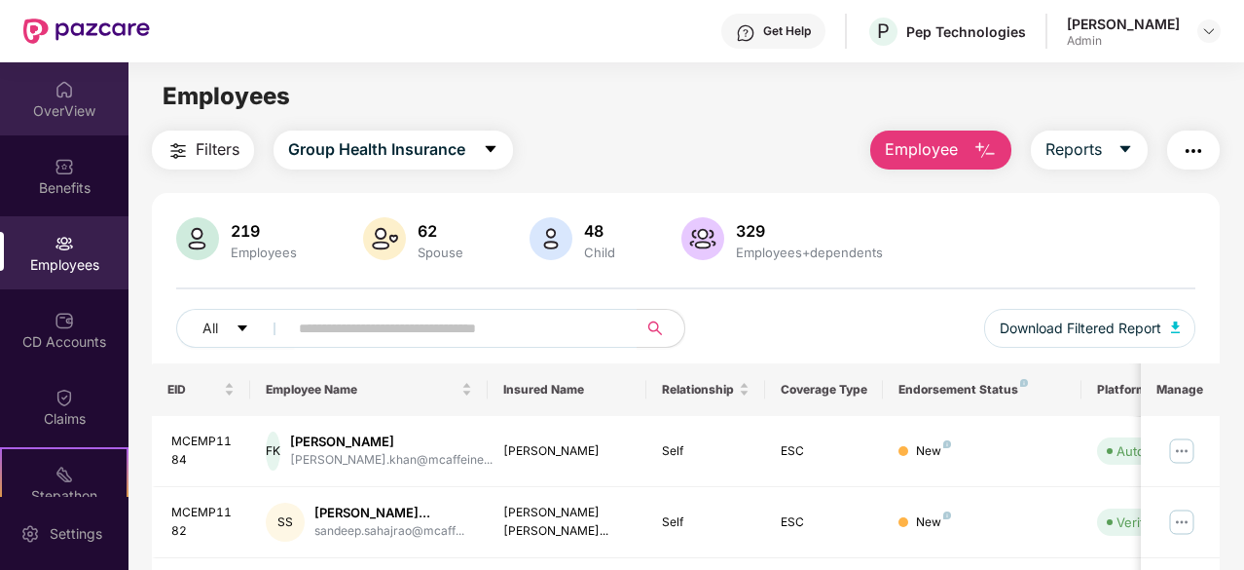
click at [29, 92] on div "OverView" at bounding box center [64, 98] width 129 height 73
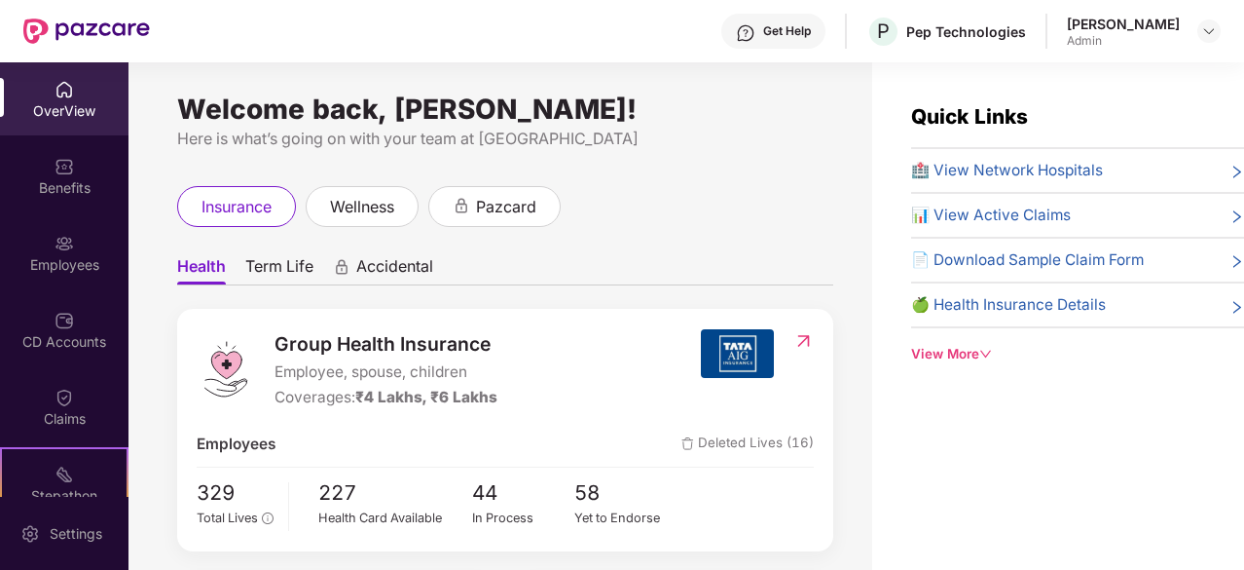
click at [97, 86] on div "OverView" at bounding box center [64, 98] width 129 height 73
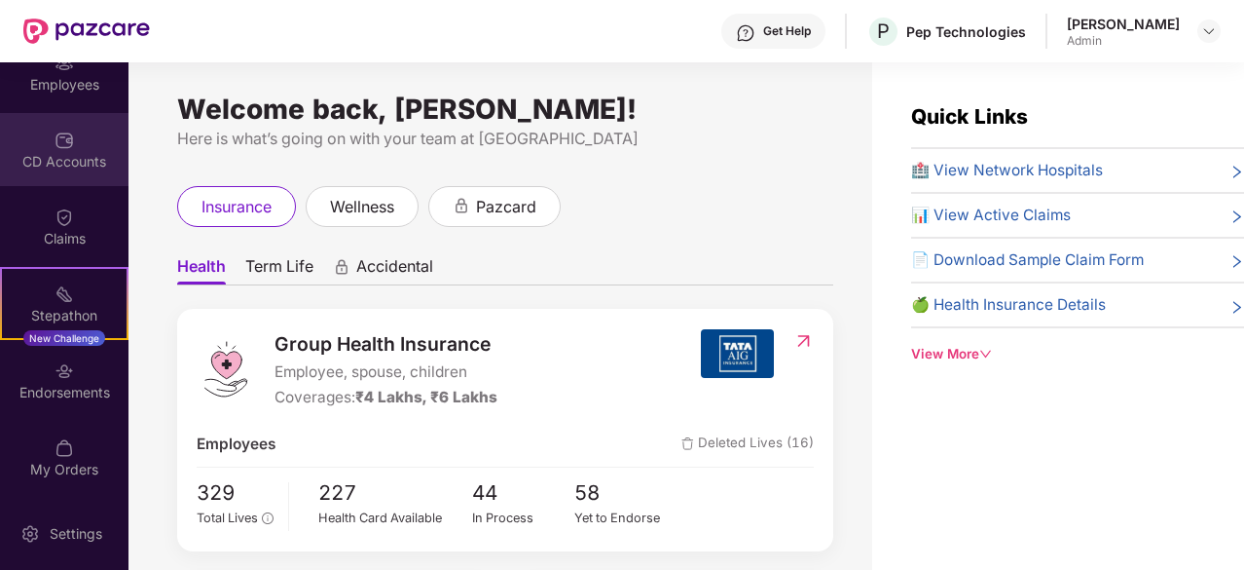
scroll to position [62, 0]
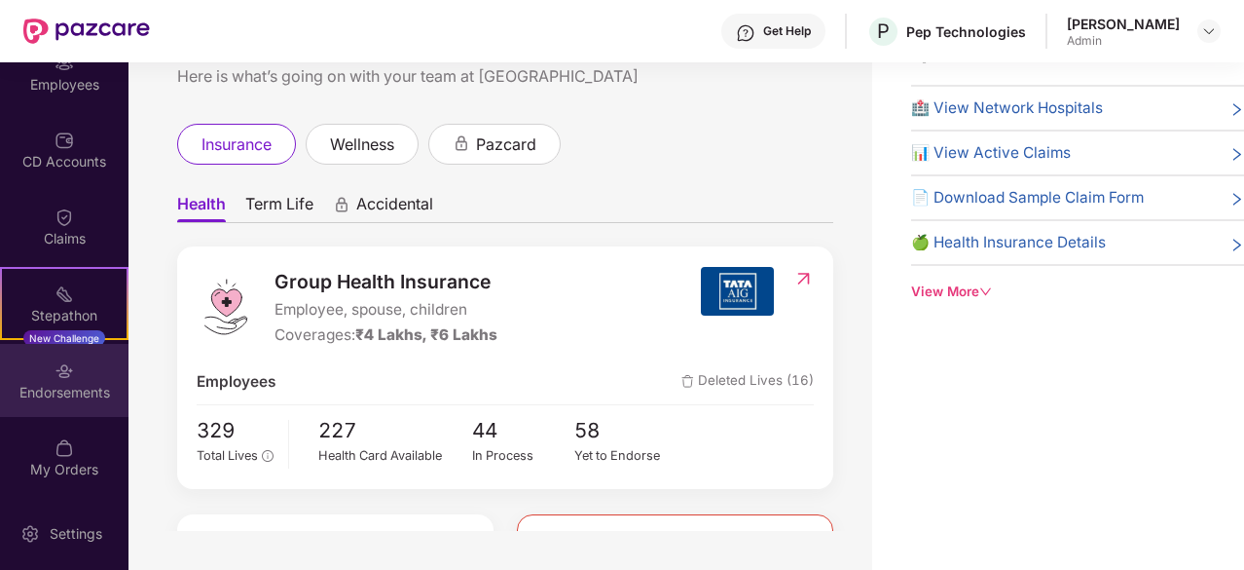
click at [74, 383] on div "Endorsements" at bounding box center [64, 392] width 129 height 19
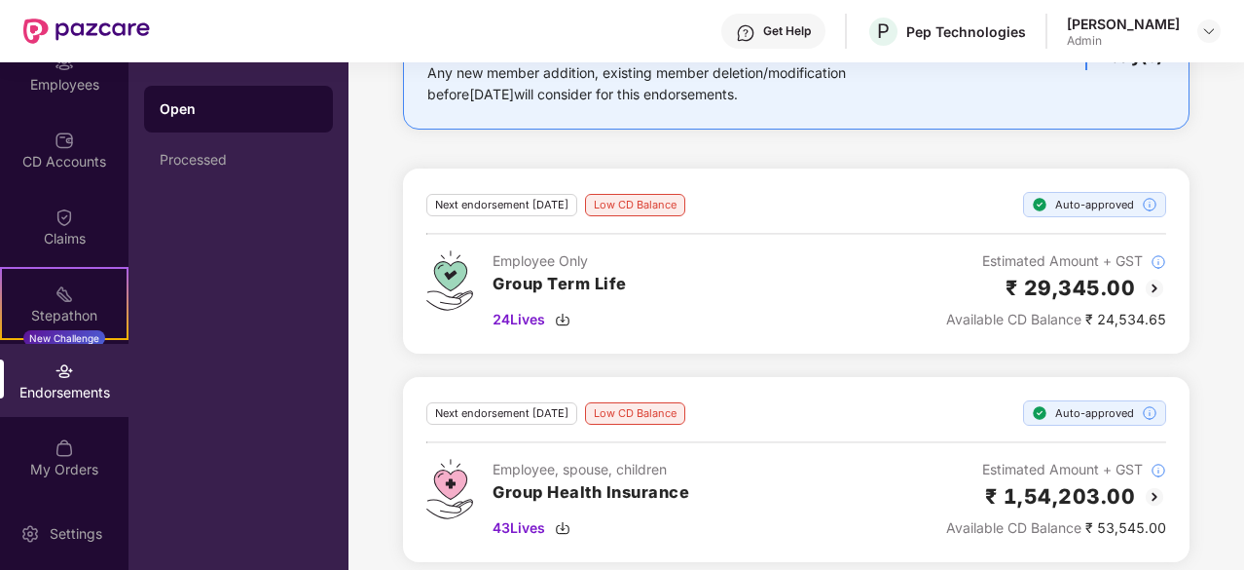
scroll to position [1458, 0]
click at [231, 169] on div "Processed" at bounding box center [238, 159] width 189 height 47
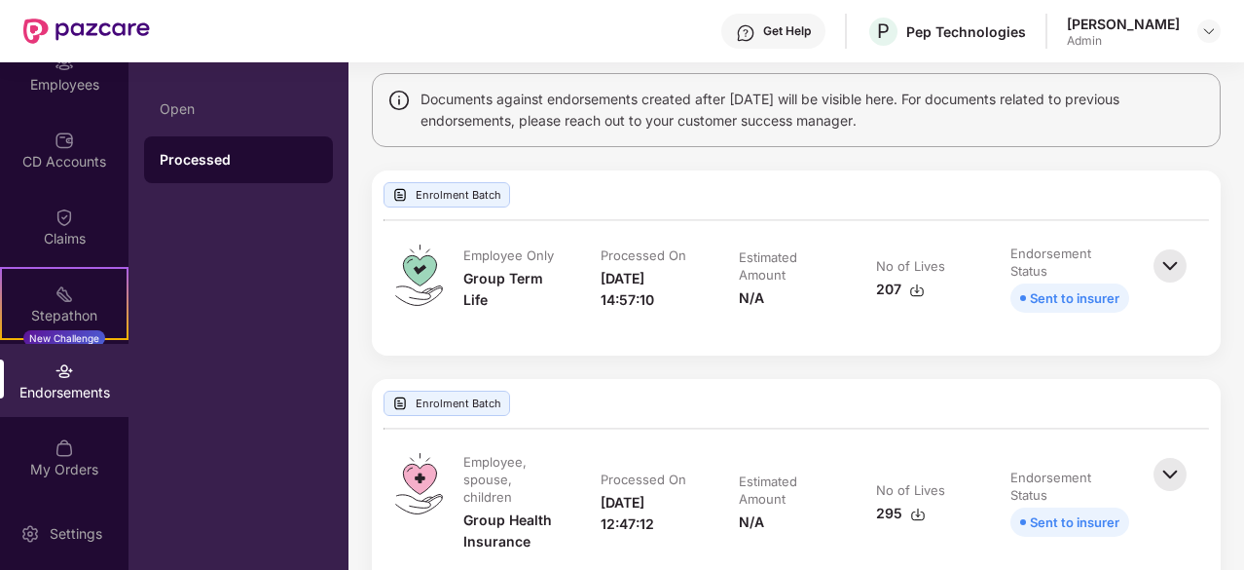
scroll to position [437, 0]
